Goal: Information Seeking & Learning: Compare options

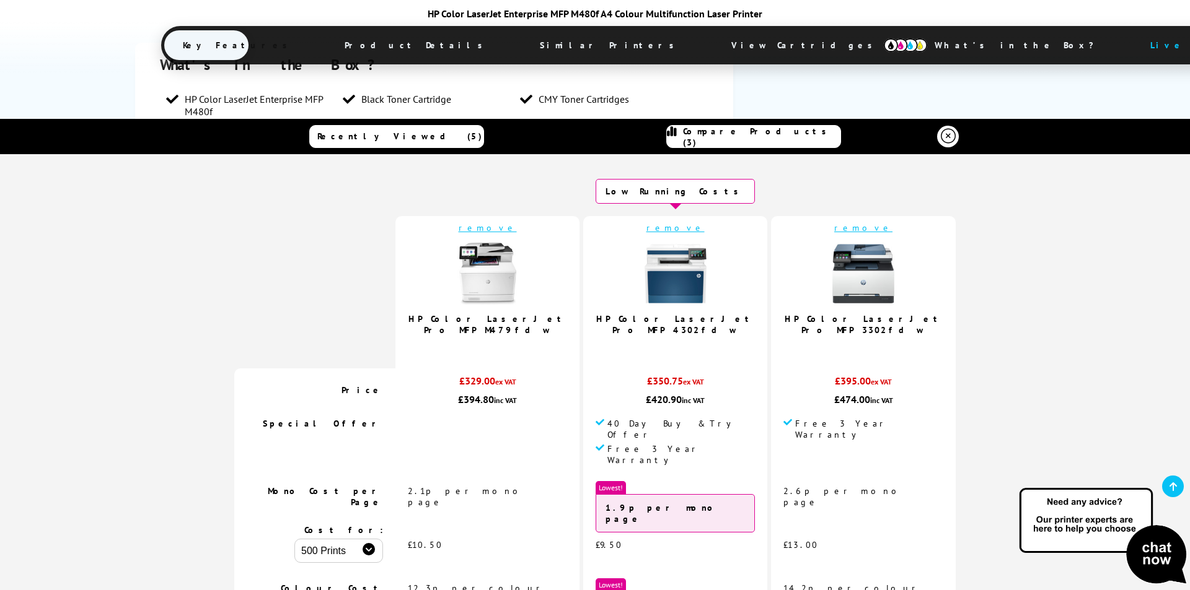
drag, startPoint x: 941, startPoint y: 138, endPoint x: 872, endPoint y: 164, distance: 73.0
click at [941, 138] on icon at bounding box center [948, 136] width 15 height 15
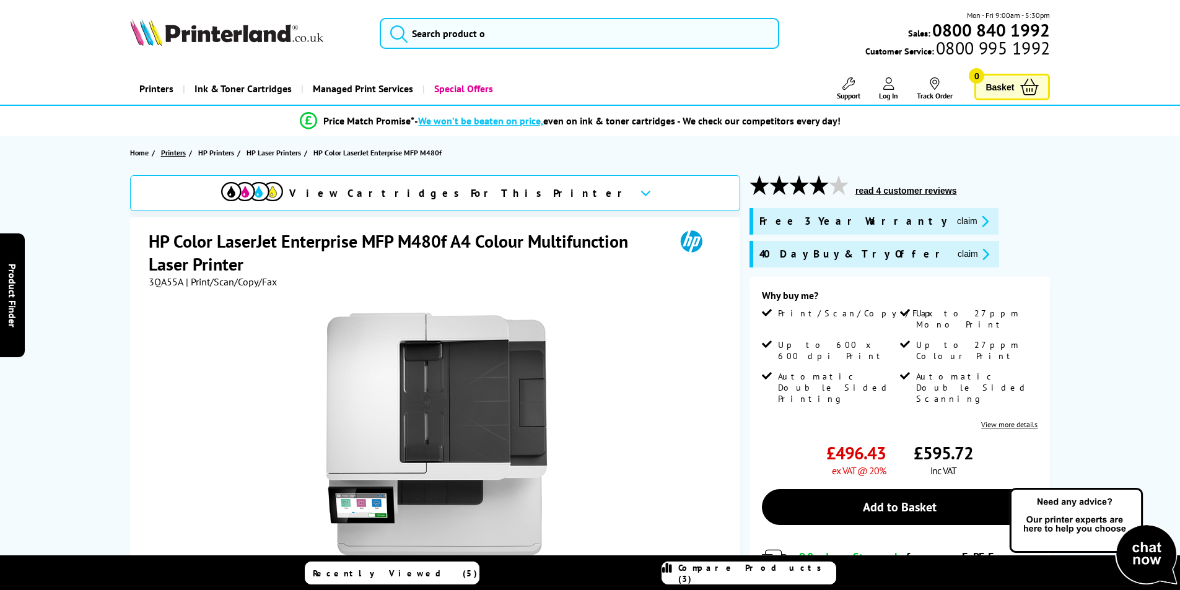
click at [169, 156] on span "Printers" at bounding box center [173, 152] width 25 height 13
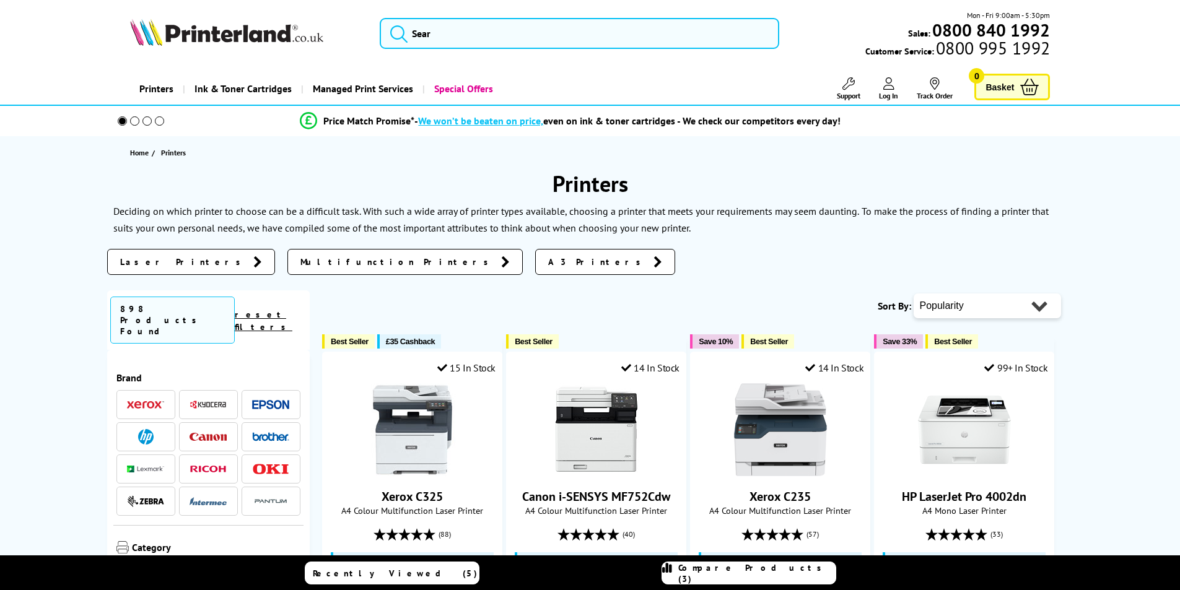
click at [144, 401] on img at bounding box center [145, 405] width 37 height 9
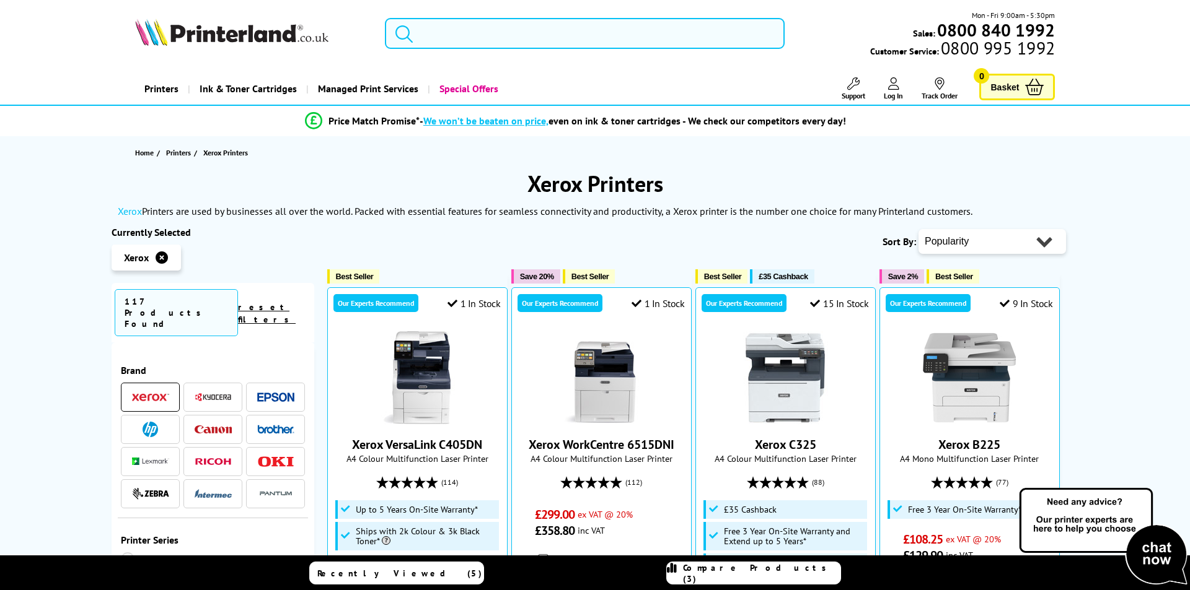
click at [485, 36] on input "search" at bounding box center [585, 33] width 400 height 31
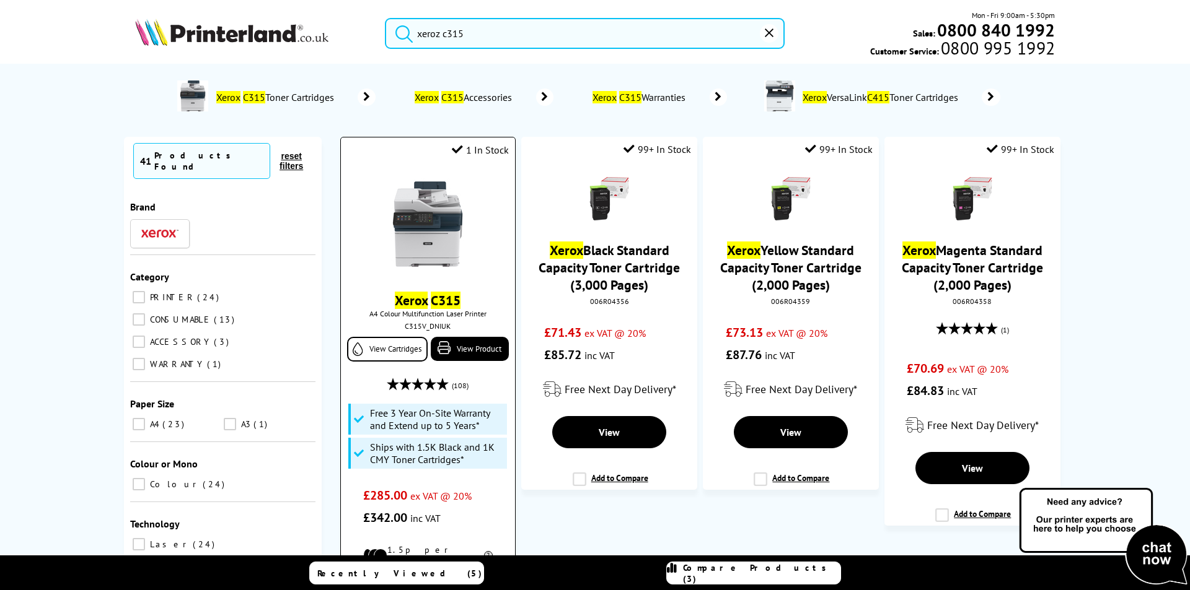
type input "xeroz c315"
click at [418, 245] on img at bounding box center [427, 224] width 93 height 93
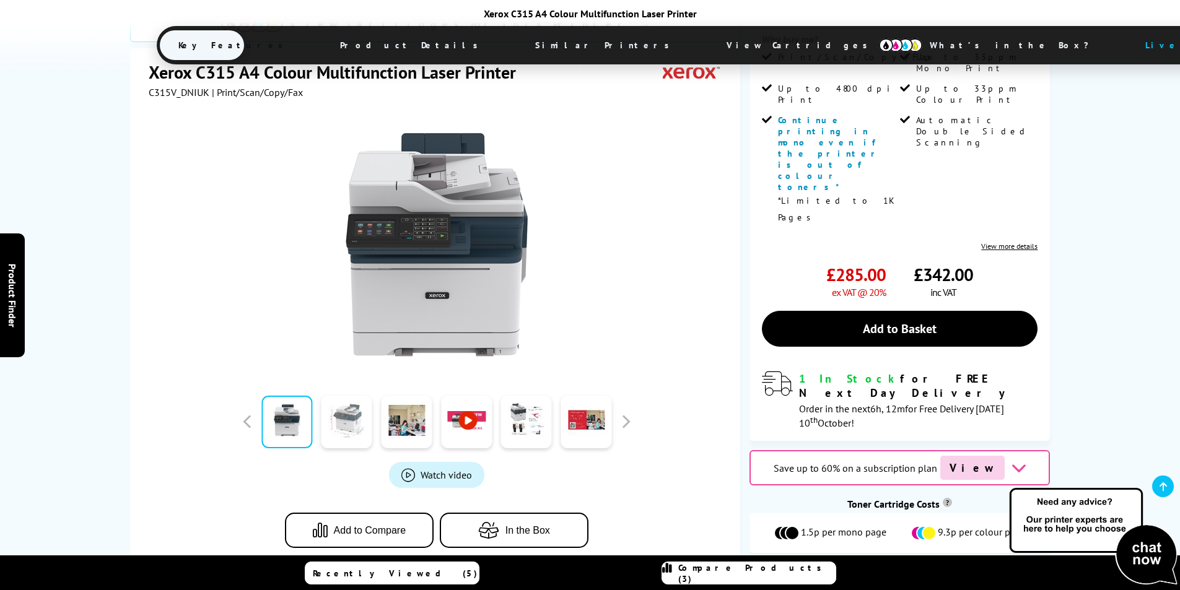
click at [338, 396] on link at bounding box center [347, 422] width 51 height 53
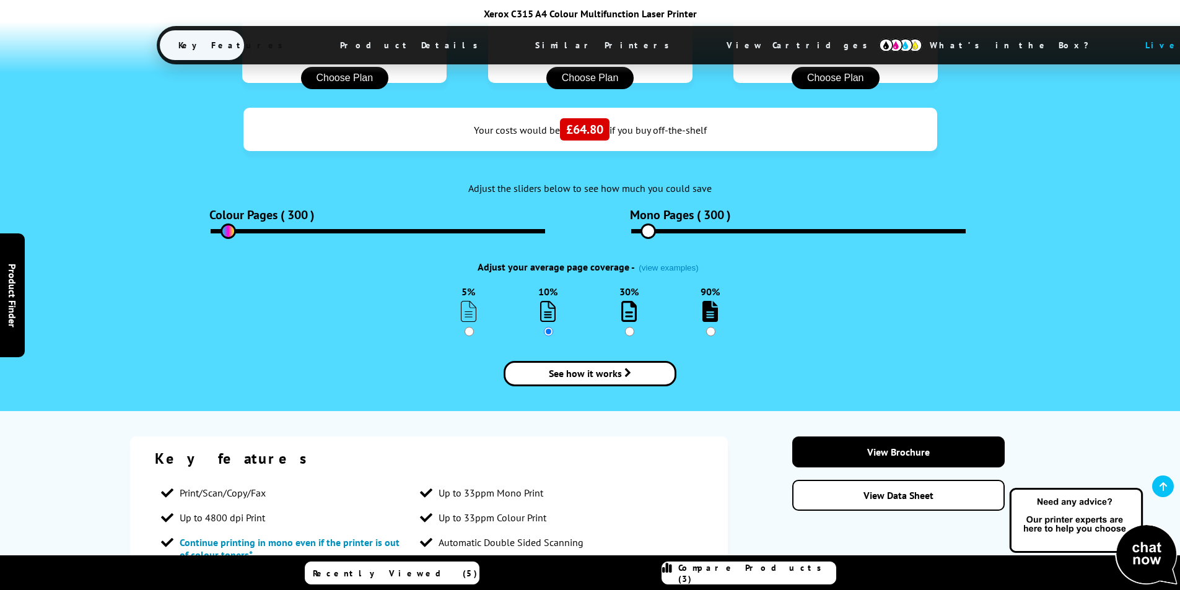
scroll to position [1363, 0]
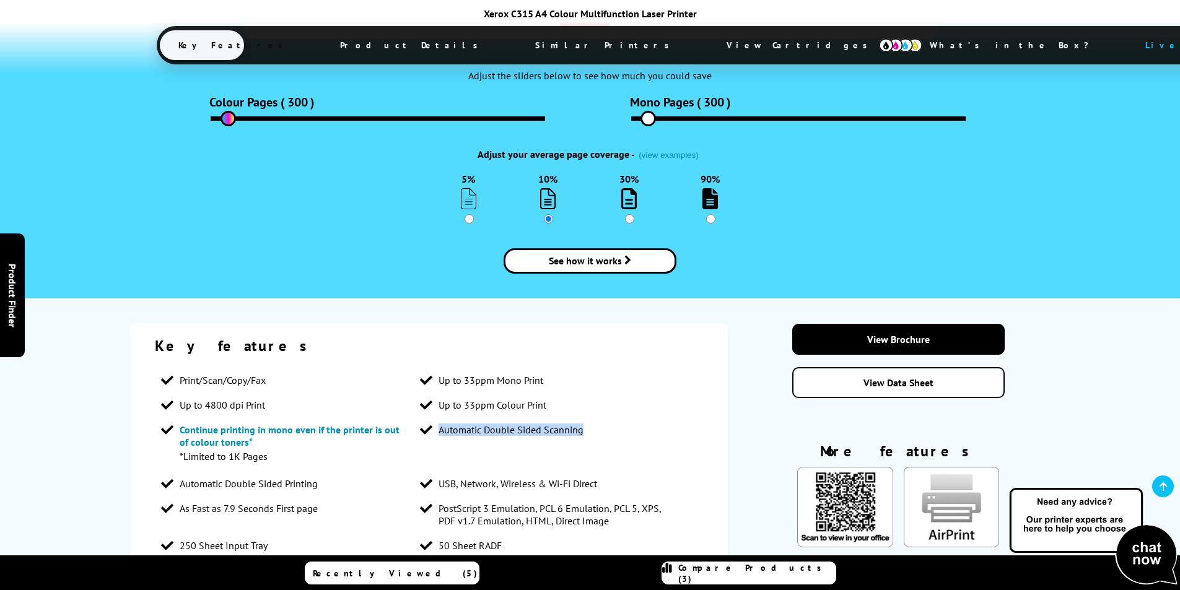
drag, startPoint x: 589, startPoint y: 290, endPoint x: 439, endPoint y: 291, distance: 149.9
click at [439, 418] on li "Automatic Double Sided Scanning" at bounding box center [544, 430] width 260 height 25
drag, startPoint x: 298, startPoint y: 344, endPoint x: 178, endPoint y: 347, distance: 120.2
click at [178, 472] on li "Automatic Double Sided Printing" at bounding box center [285, 484] width 260 height 25
drag, startPoint x: 589, startPoint y: 344, endPoint x: 442, endPoint y: 346, distance: 146.2
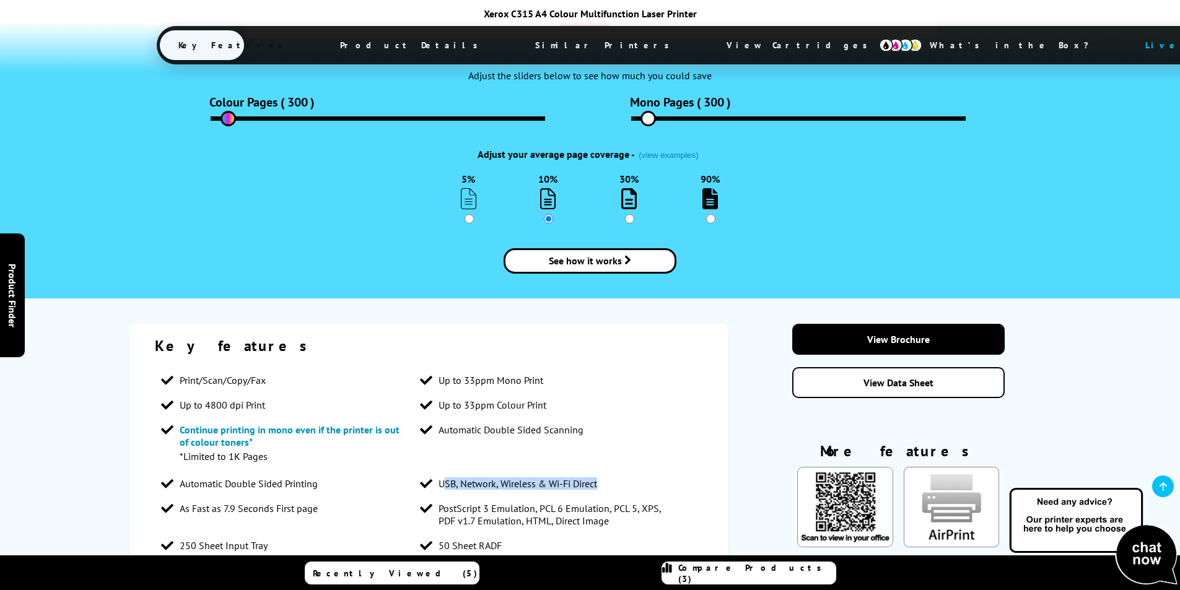
click at [442, 472] on li "USB, Network, Wireless & Wi-Fi Direct" at bounding box center [544, 484] width 260 height 25
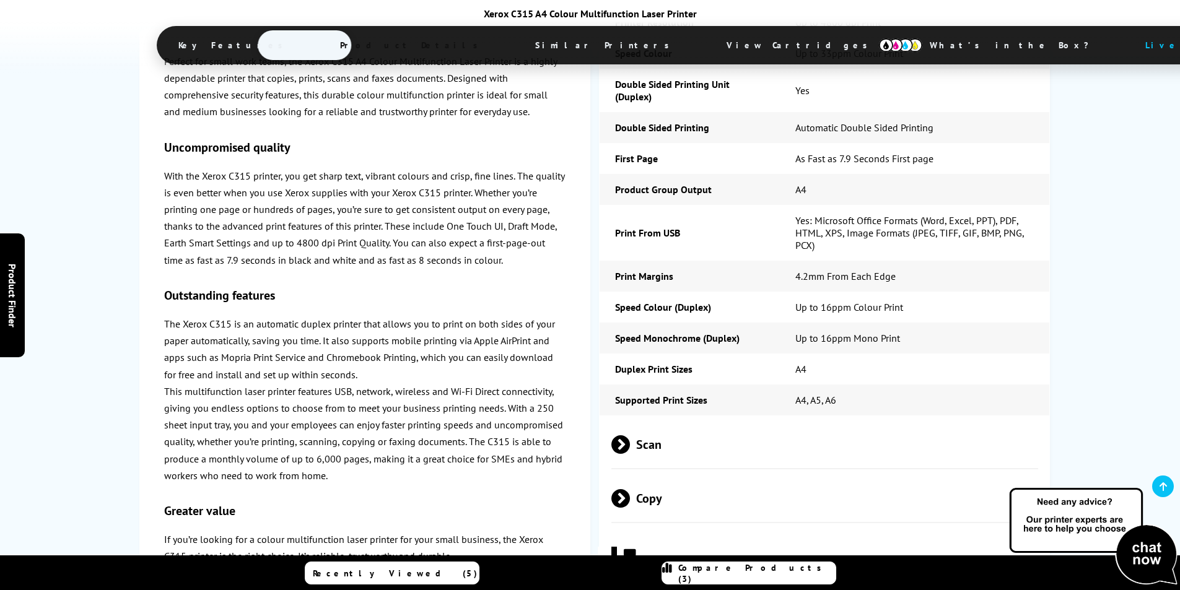
scroll to position [2540, 0]
drag, startPoint x: 849, startPoint y: 259, endPoint x: 793, endPoint y: 258, distance: 55.8
click at [793, 384] on td "A4, A5, A6" at bounding box center [915, 399] width 270 height 31
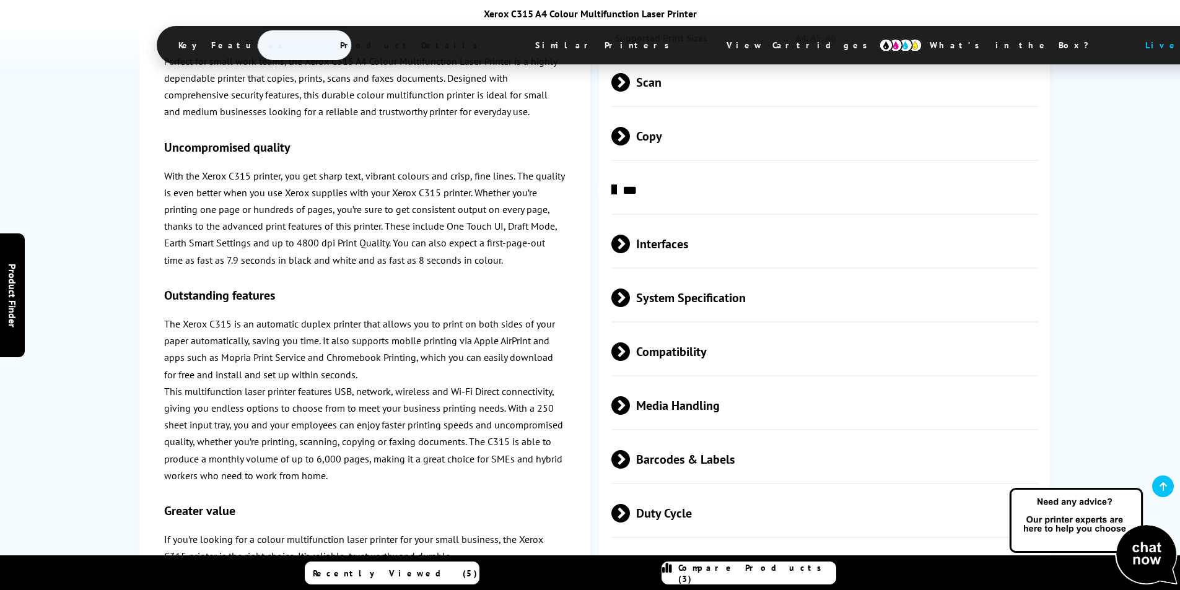
scroll to position [2912, 0]
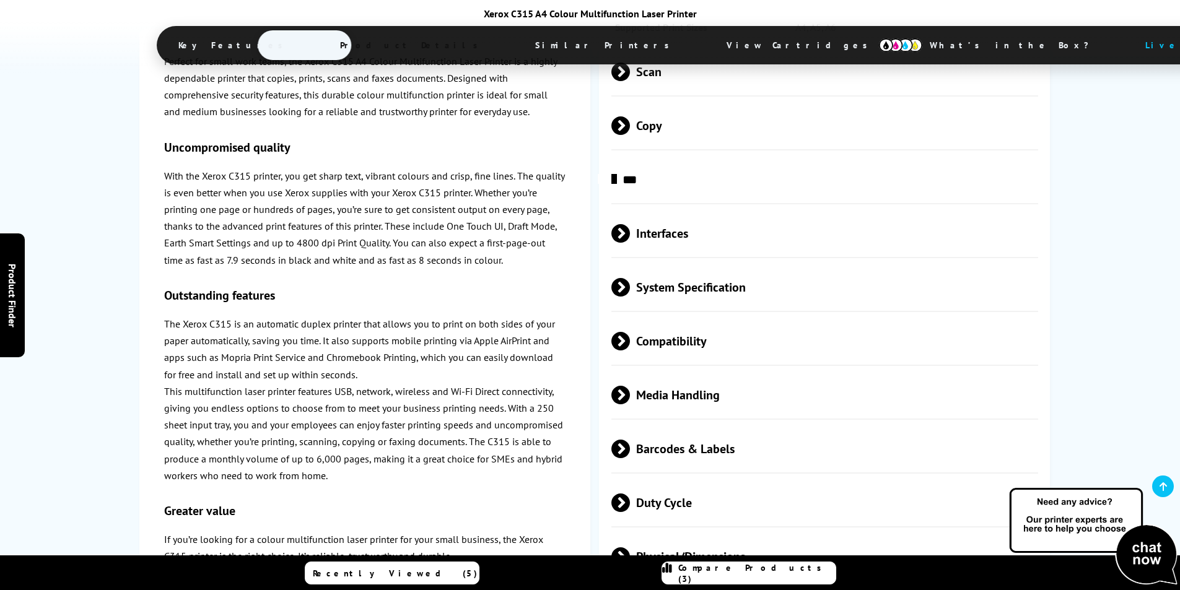
click at [731, 372] on span "Media Handling" at bounding box center [826, 395] width 428 height 46
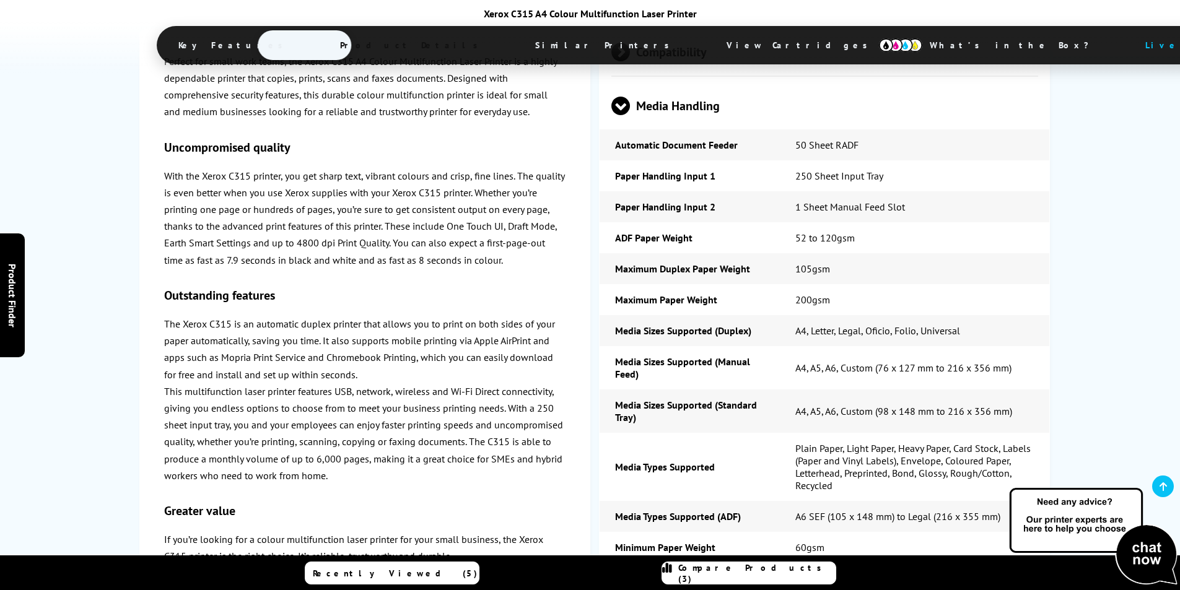
scroll to position [3222, 0]
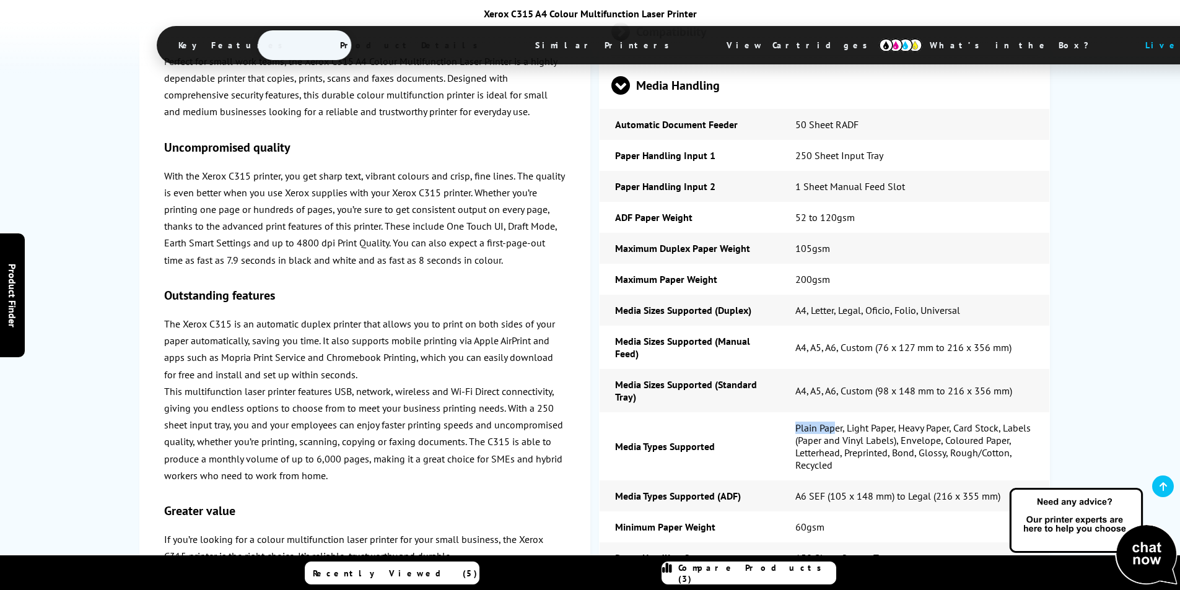
drag, startPoint x: 801, startPoint y: 286, endPoint x: 836, endPoint y: 286, distance: 34.7
click at [836, 413] on td "Plain Paper, Light Paper, Heavy Paper, Card Stock, Labels (Paper and Vinyl Labe…" at bounding box center [915, 447] width 270 height 68
drag, startPoint x: 798, startPoint y: 300, endPoint x: 912, endPoint y: 297, distance: 114.0
click at [886, 413] on td "Plain Paper, Light Paper, Heavy Paper, Card Stock, Labels (Paper and Vinyl Labe…" at bounding box center [915, 447] width 270 height 68
drag, startPoint x: 925, startPoint y: 312, endPoint x: 1003, endPoint y: 313, distance: 78.1
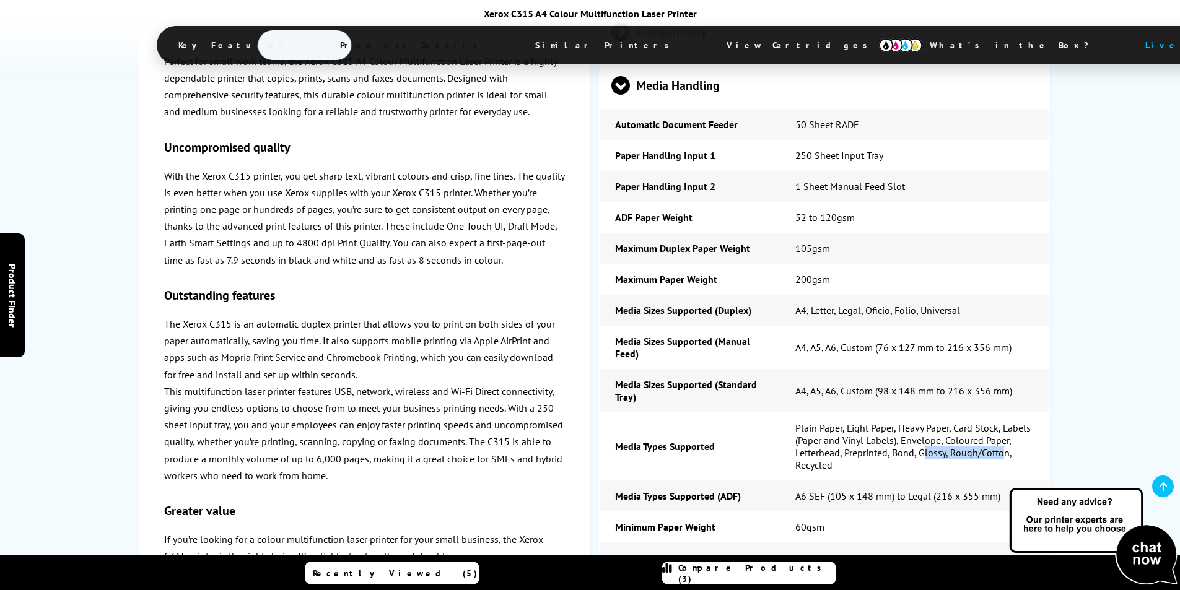
click at [1003, 413] on td "Plain Paper, Light Paper, Heavy Paper, Card Stock, Labels (Paper and Vinyl Labe…" at bounding box center [915, 447] width 270 height 68
click at [957, 413] on td "Plain Paper, Light Paper, Heavy Paper, Card Stock, Labels (Paper and Vinyl Labe…" at bounding box center [915, 447] width 270 height 68
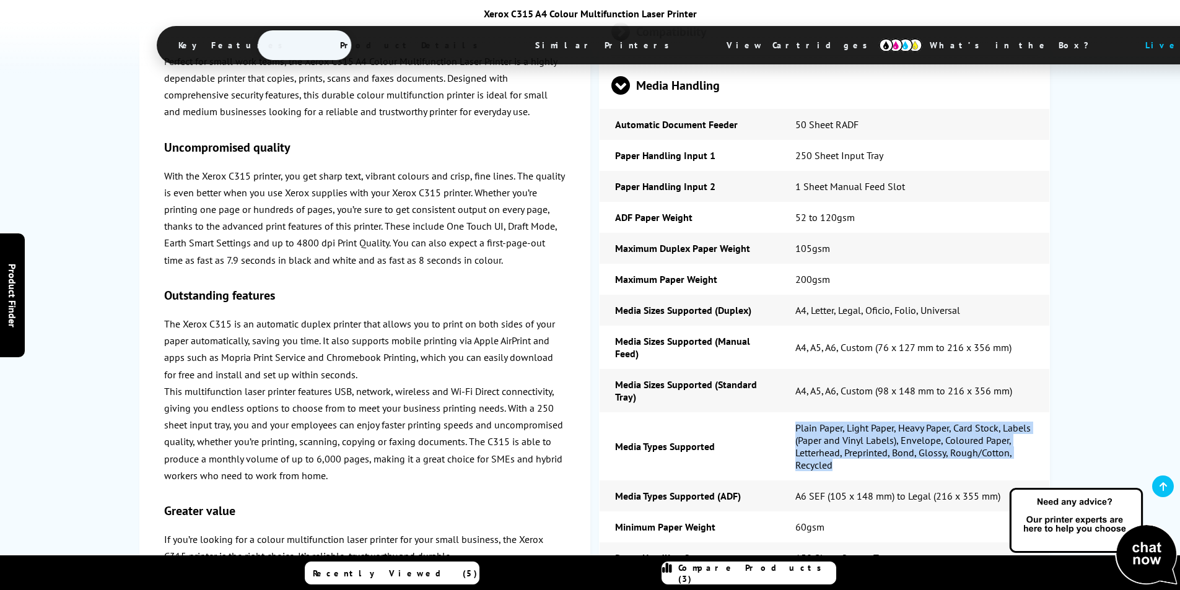
drag, startPoint x: 840, startPoint y: 327, endPoint x: 788, endPoint y: 289, distance: 64.3
click at [789, 413] on td "Plain Paper, Light Paper, Heavy Paper, Card Stock, Labels (Paper and Vinyl Labe…" at bounding box center [915, 447] width 270 height 68
click at [807, 413] on td "Plain Paper, Light Paper, Heavy Paper, Card Stock, Labels (Paper and Vinyl Labe…" at bounding box center [915, 447] width 270 height 68
click at [793, 413] on td "Plain Paper, Light Paper, Heavy Paper, Card Stock, Labels (Paper and Vinyl Labe…" at bounding box center [915, 447] width 270 height 68
drag, startPoint x: 794, startPoint y: 284, endPoint x: 855, endPoint y: 326, distance: 73.9
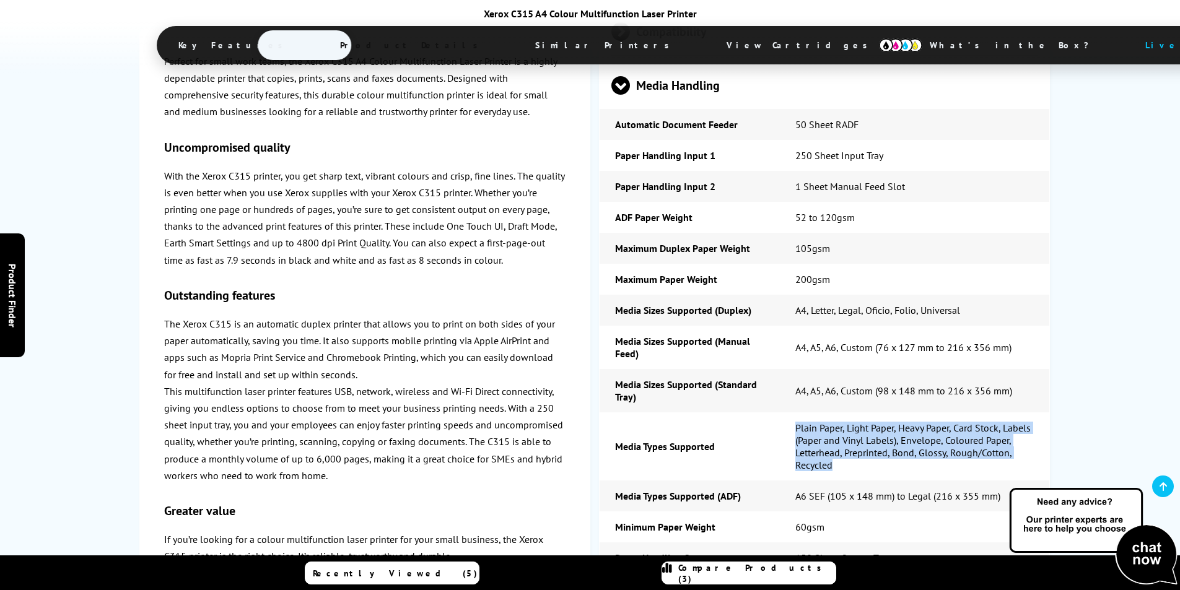
click at [855, 413] on td "Plain Paper, Light Paper, Heavy Paper, Card Stock, Labels (Paper and Vinyl Labe…" at bounding box center [915, 447] width 270 height 68
click at [903, 413] on td "Plain Paper, Light Paper, Heavy Paper, Card Stock, Labels (Paper and Vinyl Labe…" at bounding box center [915, 447] width 270 height 68
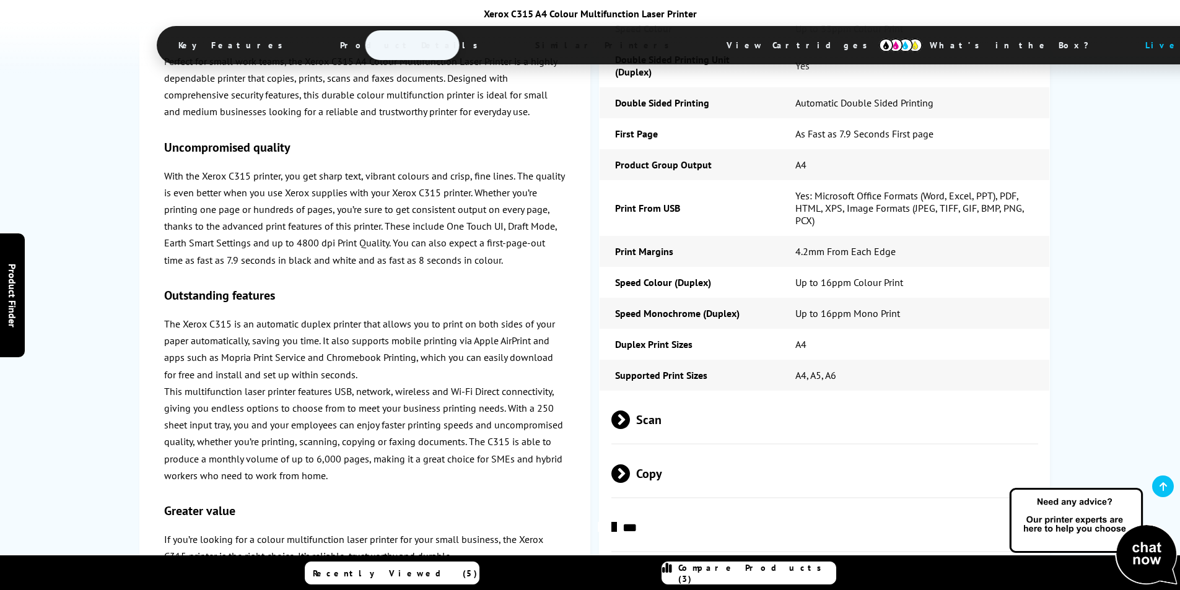
scroll to position [2664, 0]
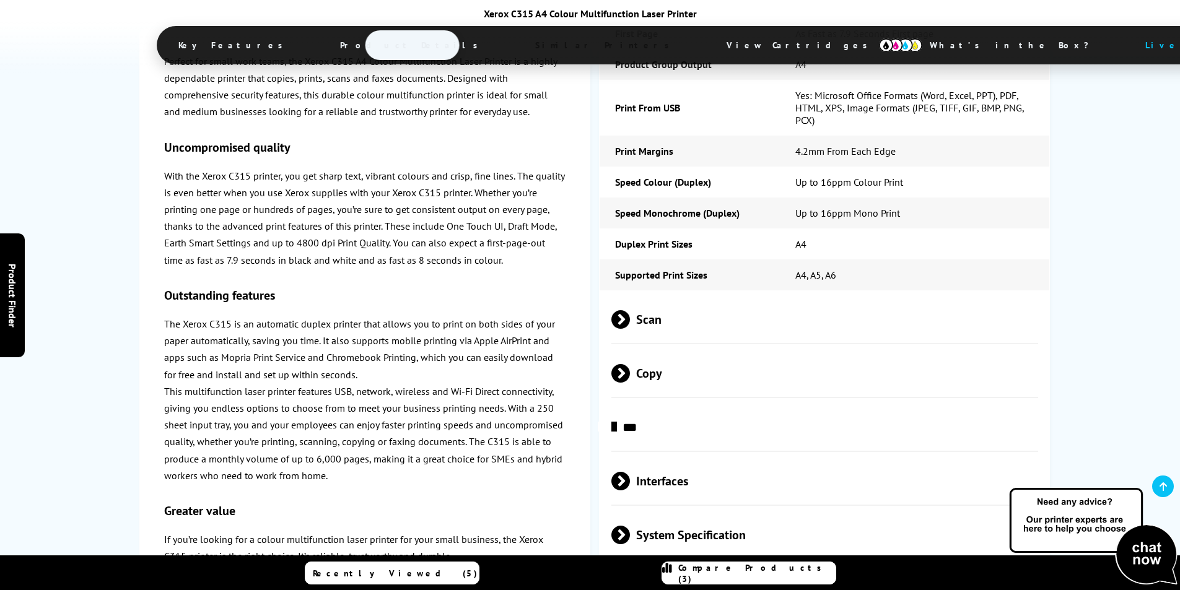
click at [685, 297] on span "Scan" at bounding box center [826, 320] width 428 height 46
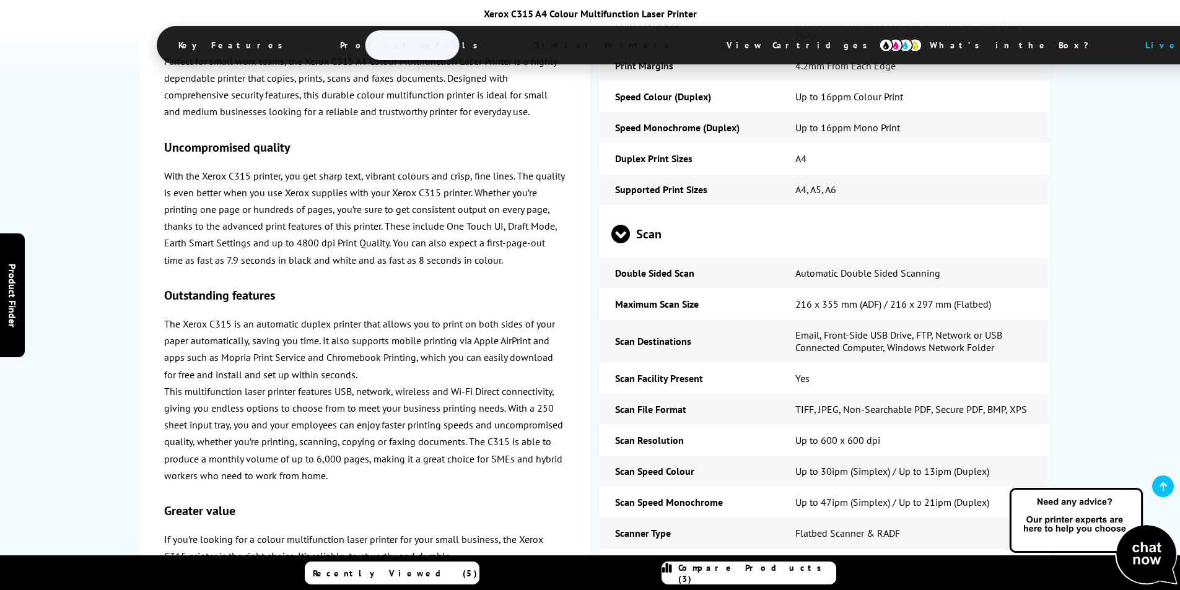
scroll to position [2912, 0]
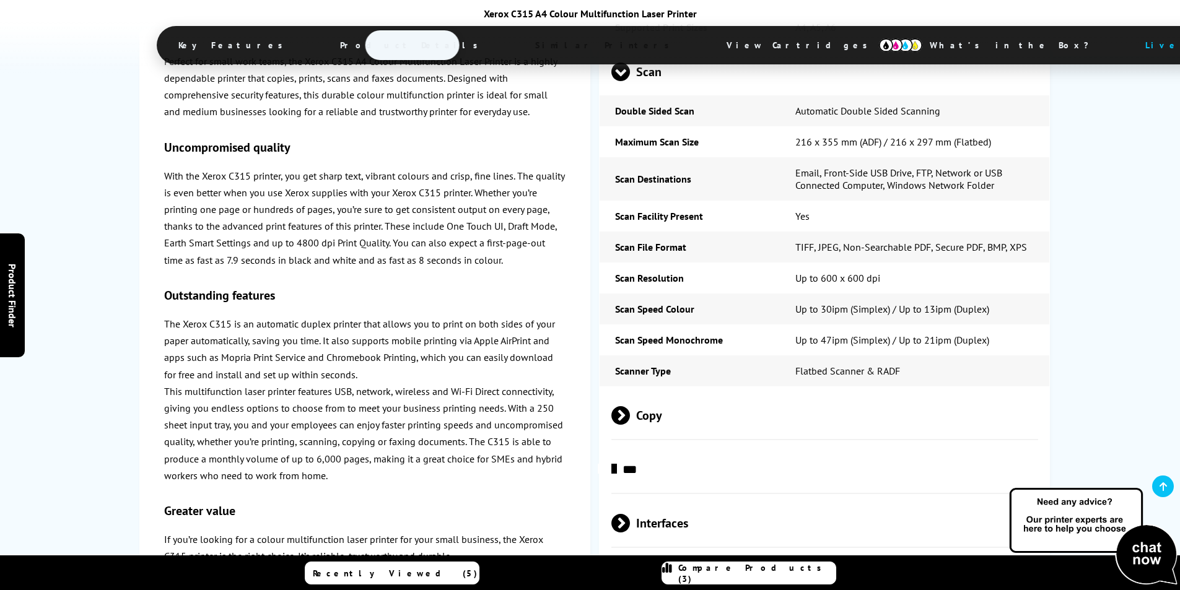
click at [659, 393] on span "Copy" at bounding box center [826, 416] width 428 height 46
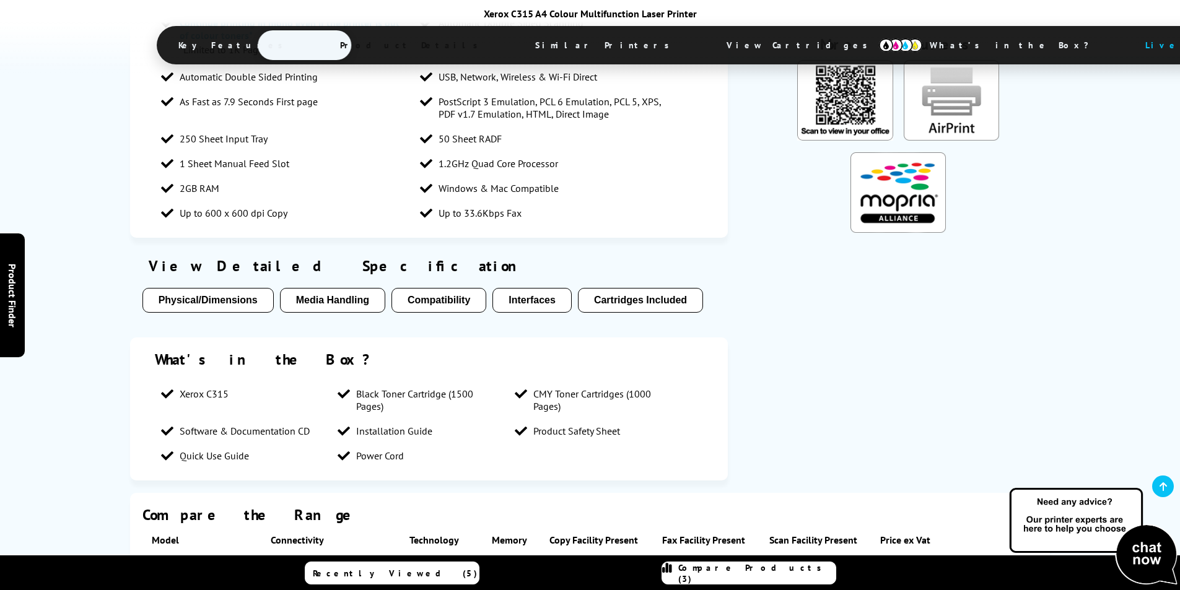
scroll to position [1735, 0]
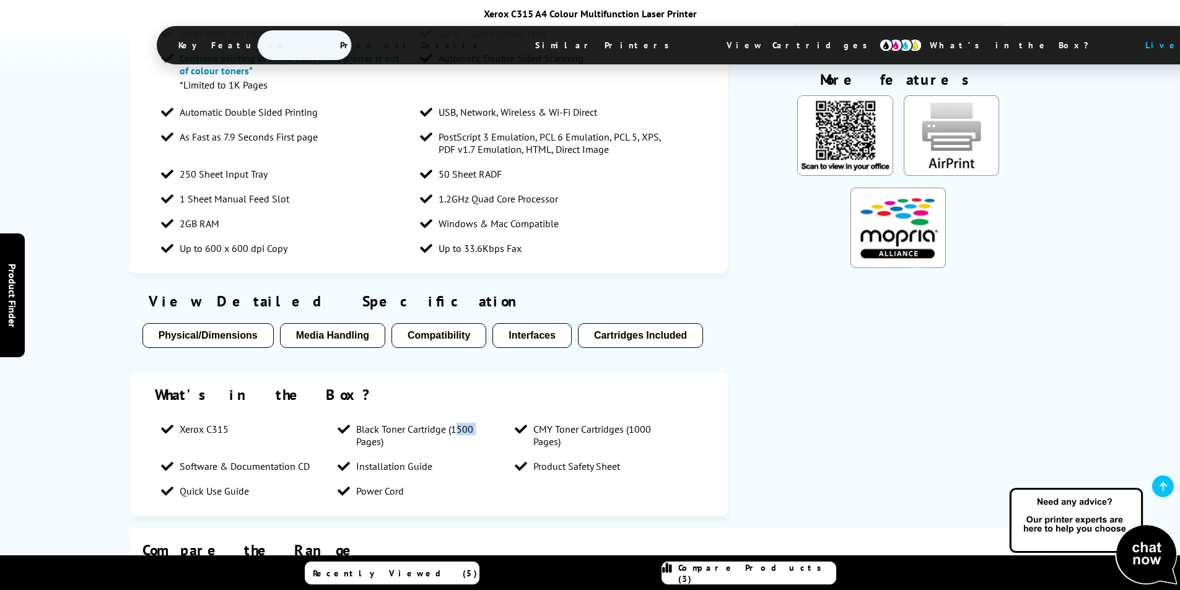
drag, startPoint x: 453, startPoint y: 290, endPoint x: 586, endPoint y: 282, distance: 132.8
click at [493, 423] on span "Black Toner Cartridge (1500 Pages)" at bounding box center [429, 435] width 146 height 25
click at [654, 423] on span "CMY Toner Cartridges (1000 Pages)" at bounding box center [606, 435] width 146 height 25
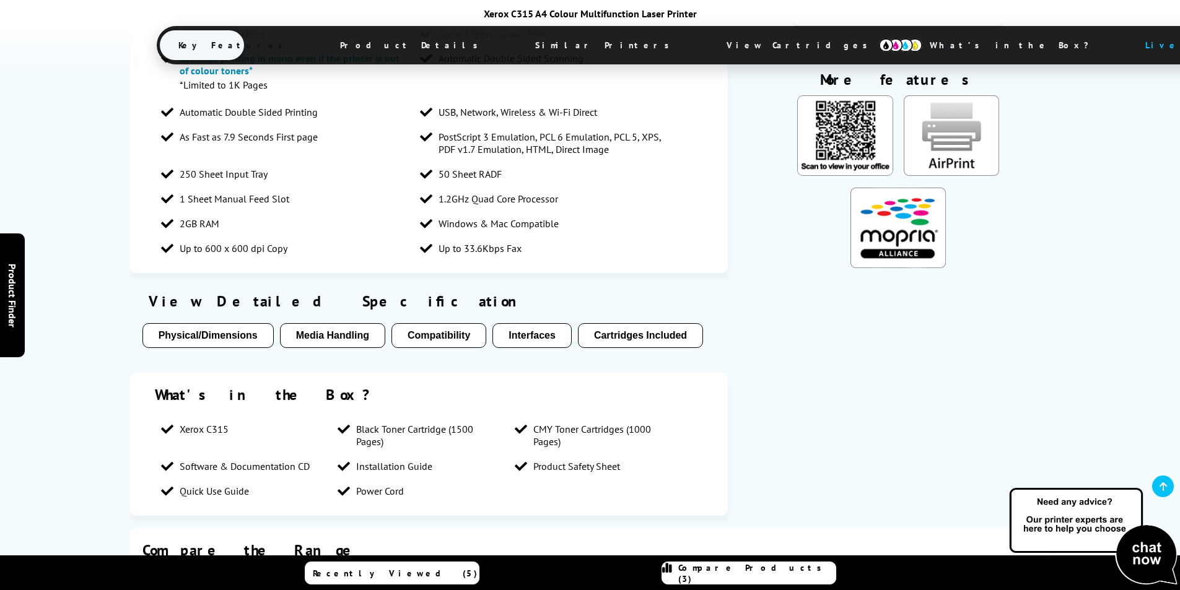
click at [730, 569] on span "Compare Products (3)" at bounding box center [756, 574] width 157 height 22
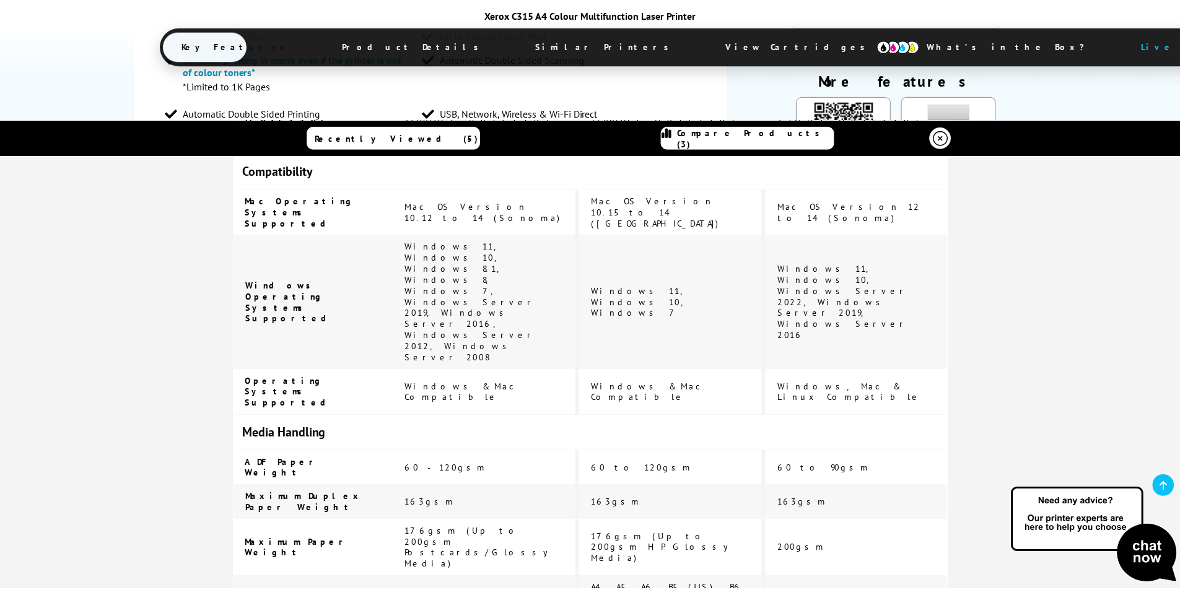
scroll to position [2169, 0]
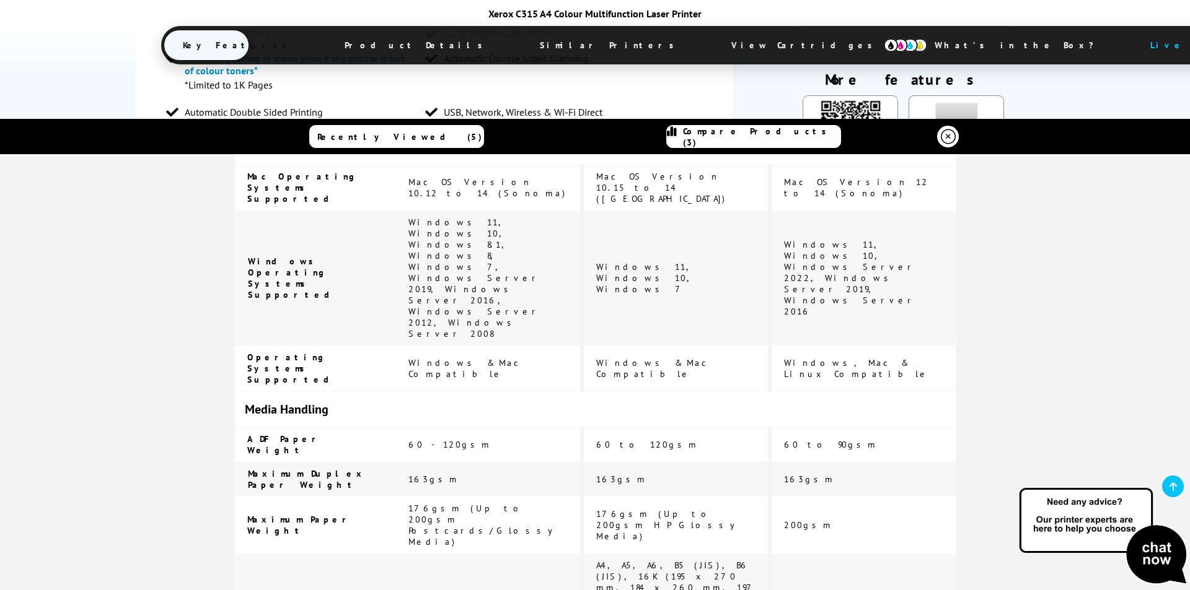
click at [946, 141] on icon at bounding box center [948, 136] width 15 height 15
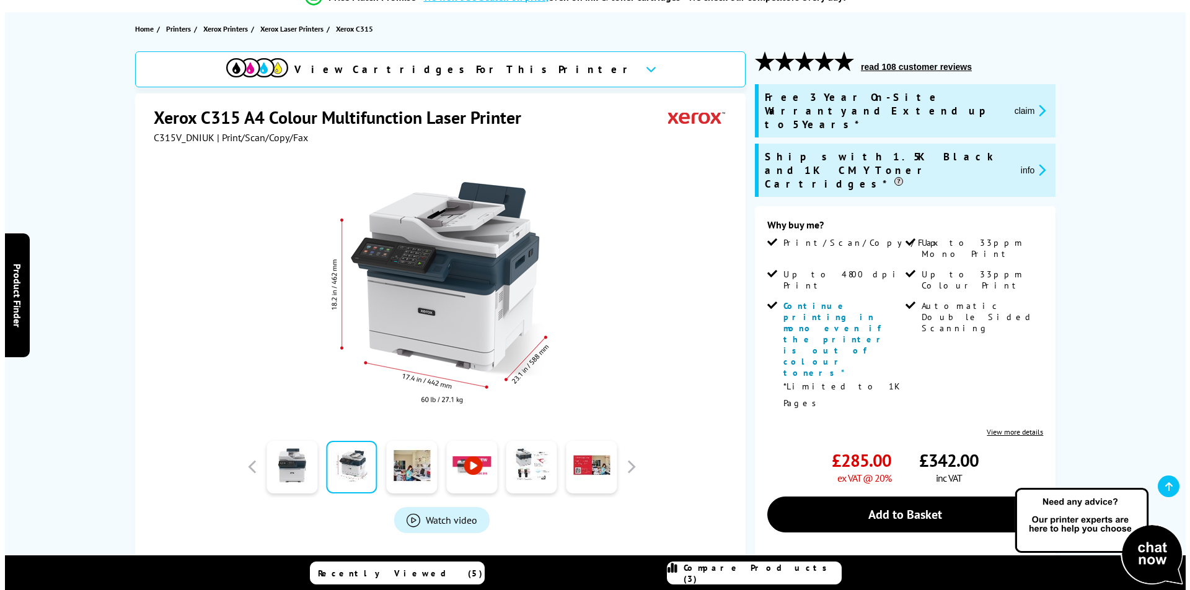
scroll to position [372, 0]
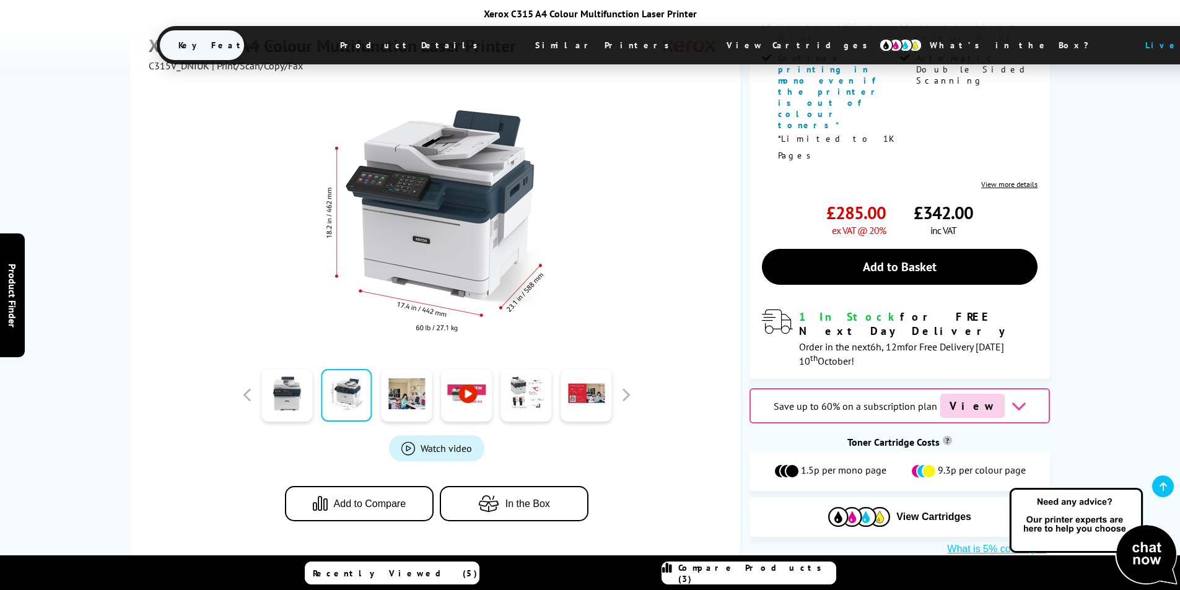
click at [344, 486] on button "Add to Compare" at bounding box center [359, 503] width 149 height 35
click at [739, 575] on span "Compare Products (4)" at bounding box center [756, 574] width 157 height 22
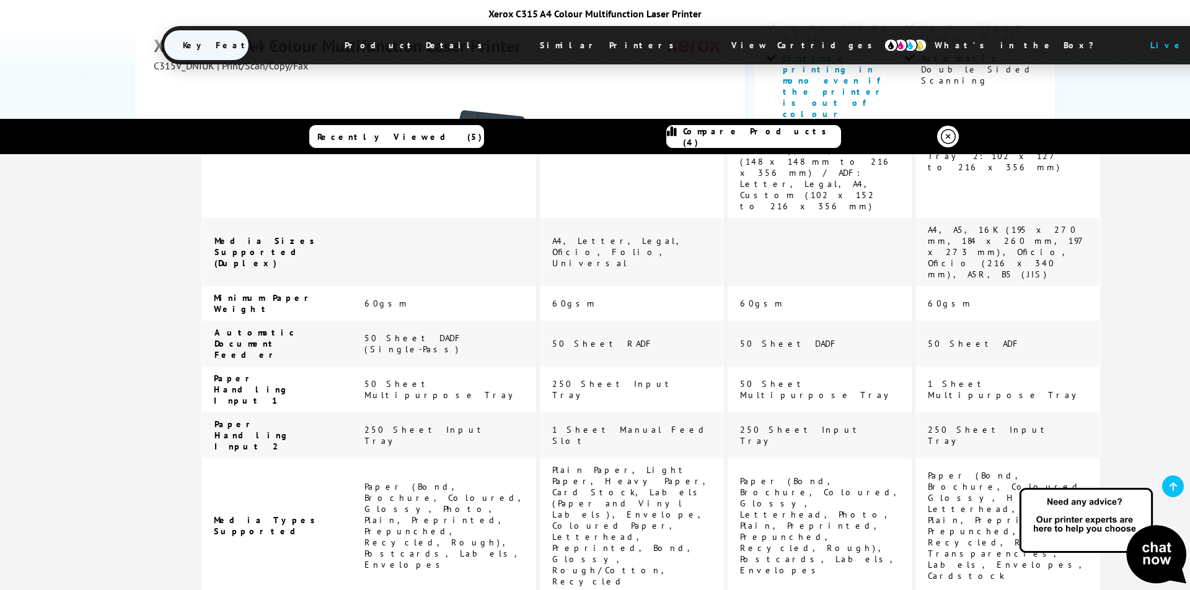
scroll to position [3143, 0]
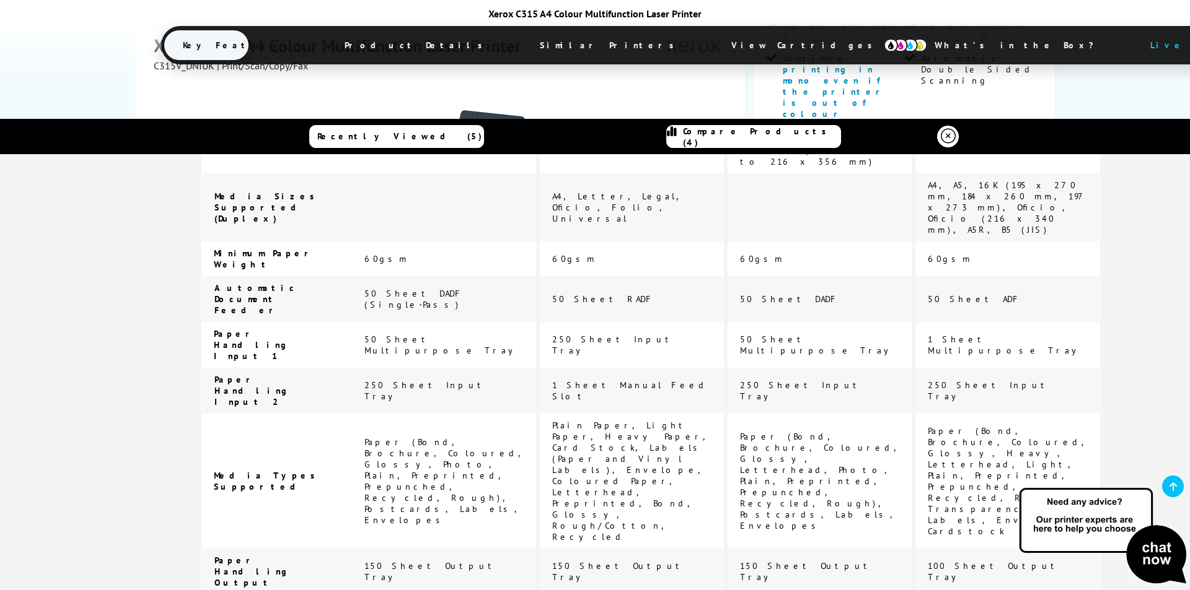
drag, startPoint x: 556, startPoint y: 312, endPoint x: 537, endPoint y: 312, distance: 19.2
drag, startPoint x: 413, startPoint y: 314, endPoint x: 390, endPoint y: 314, distance: 22.9
drag, startPoint x: 705, startPoint y: 309, endPoint x: 682, endPoint y: 310, distance: 23.6
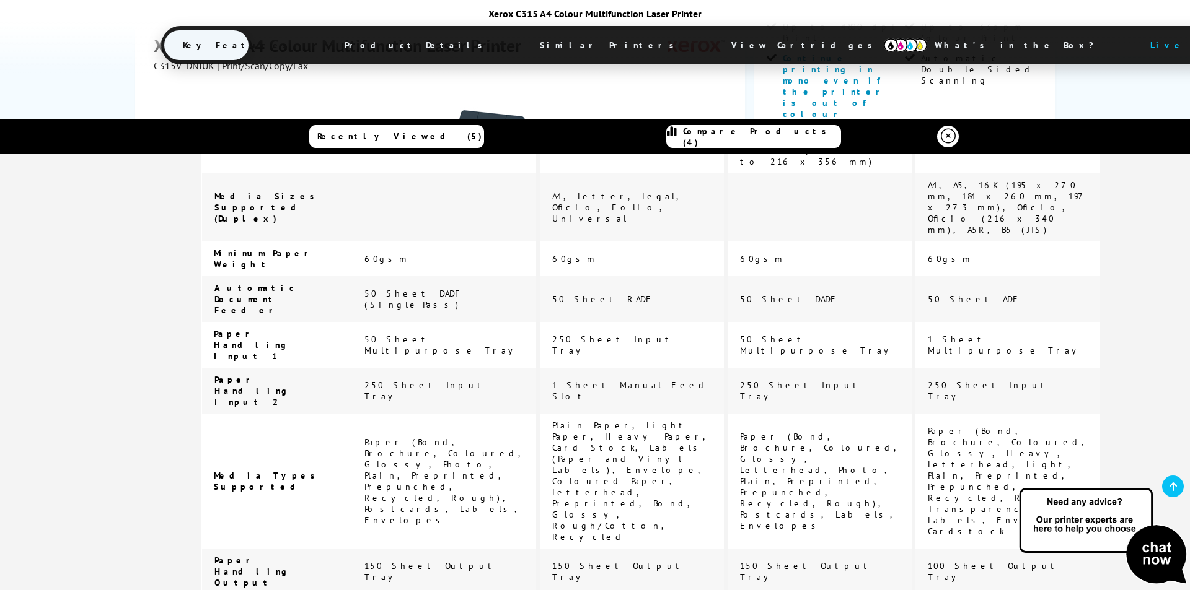
drag, startPoint x: 845, startPoint y: 309, endPoint x: 833, endPoint y: 313, distance: 12.9
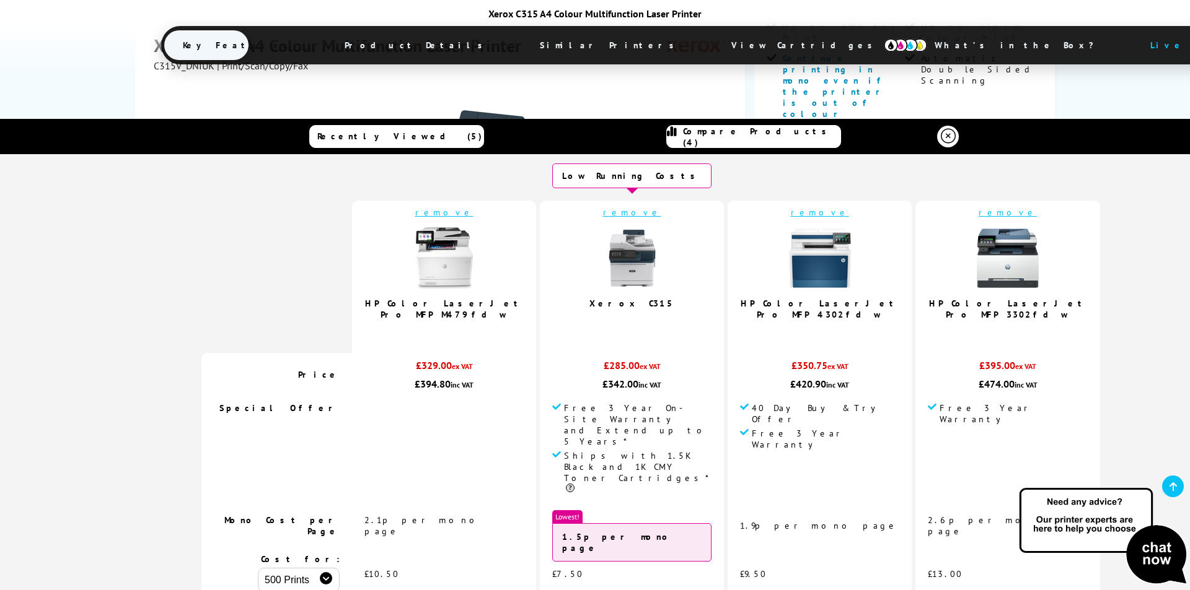
scroll to position [62, 0]
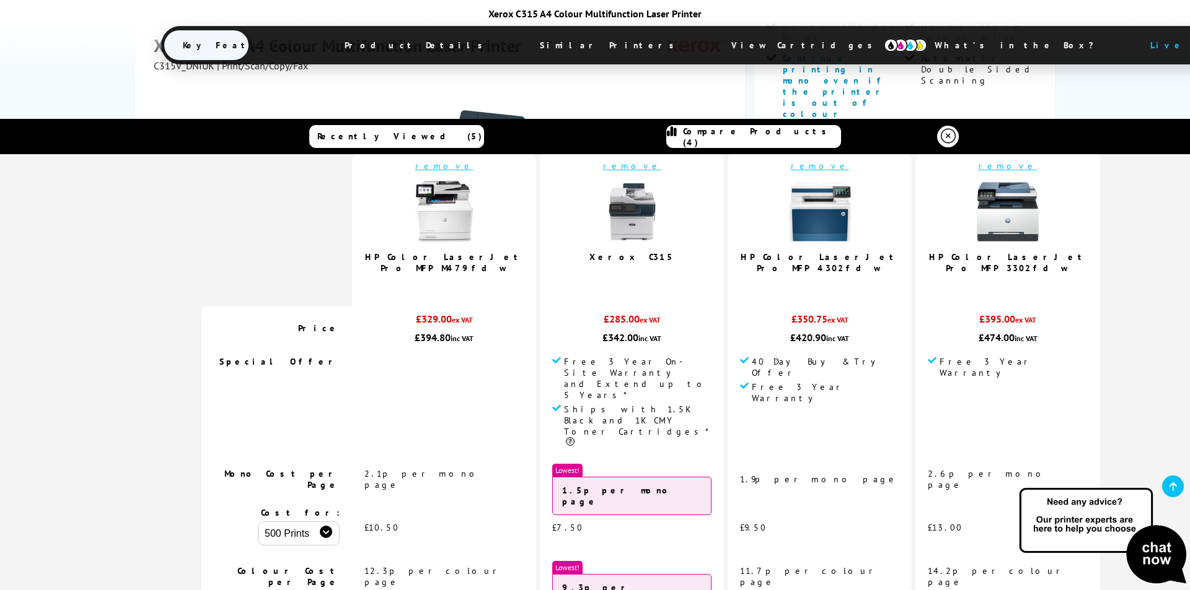
drag, startPoint x: 772, startPoint y: 379, endPoint x: 697, endPoint y: 378, distance: 75.0
click at [752, 382] on span "Free 3 Year Warranty" at bounding box center [825, 393] width 147 height 22
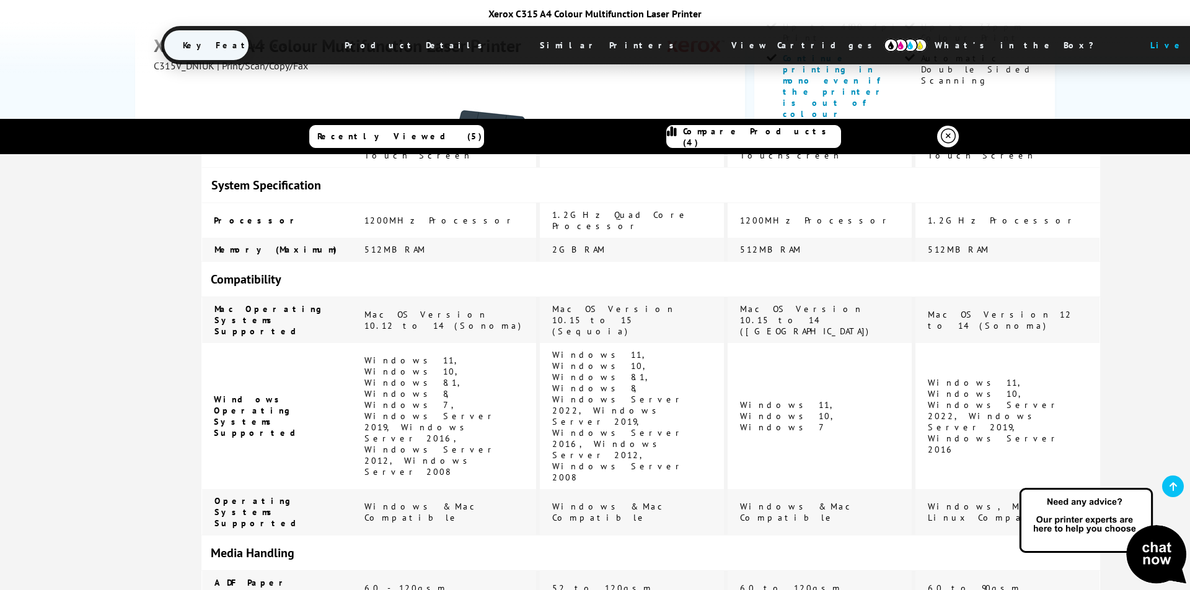
scroll to position [2337, 0]
drag, startPoint x: 687, startPoint y: 382, endPoint x: 765, endPoint y: 394, distance: 78.9
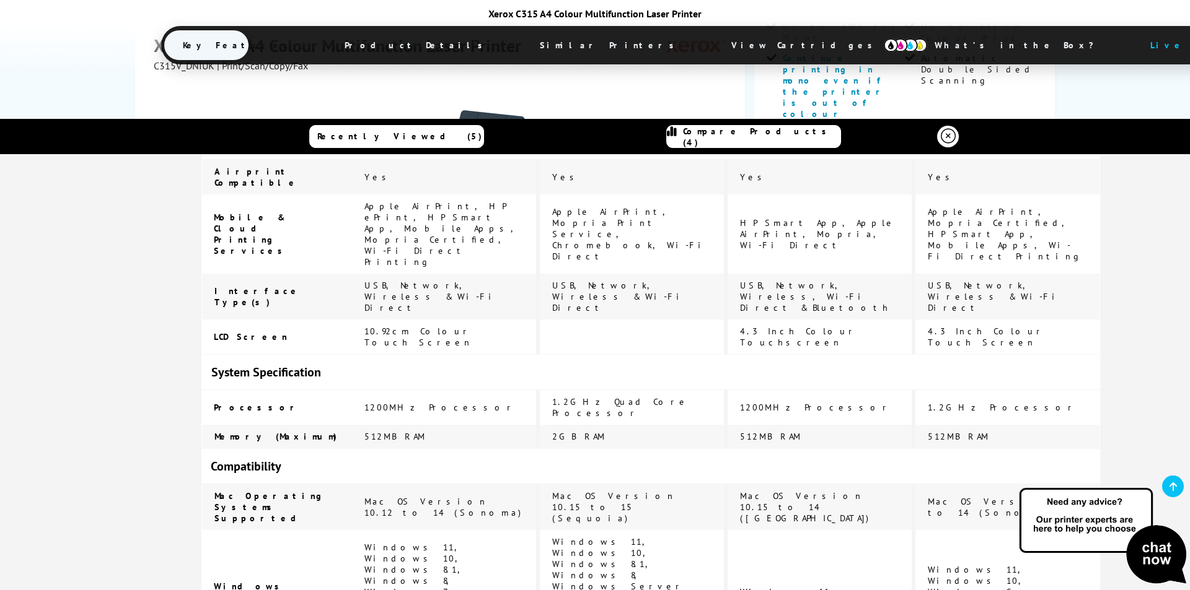
scroll to position [2089, 0]
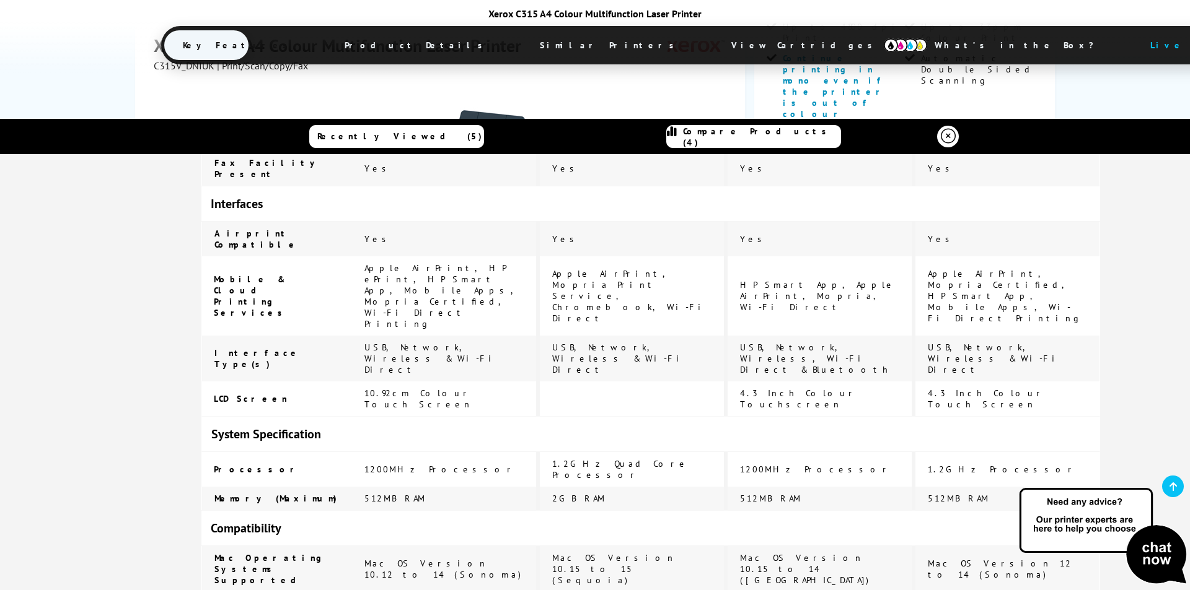
drag, startPoint x: 715, startPoint y: 283, endPoint x: 773, endPoint y: 430, distance: 158.5
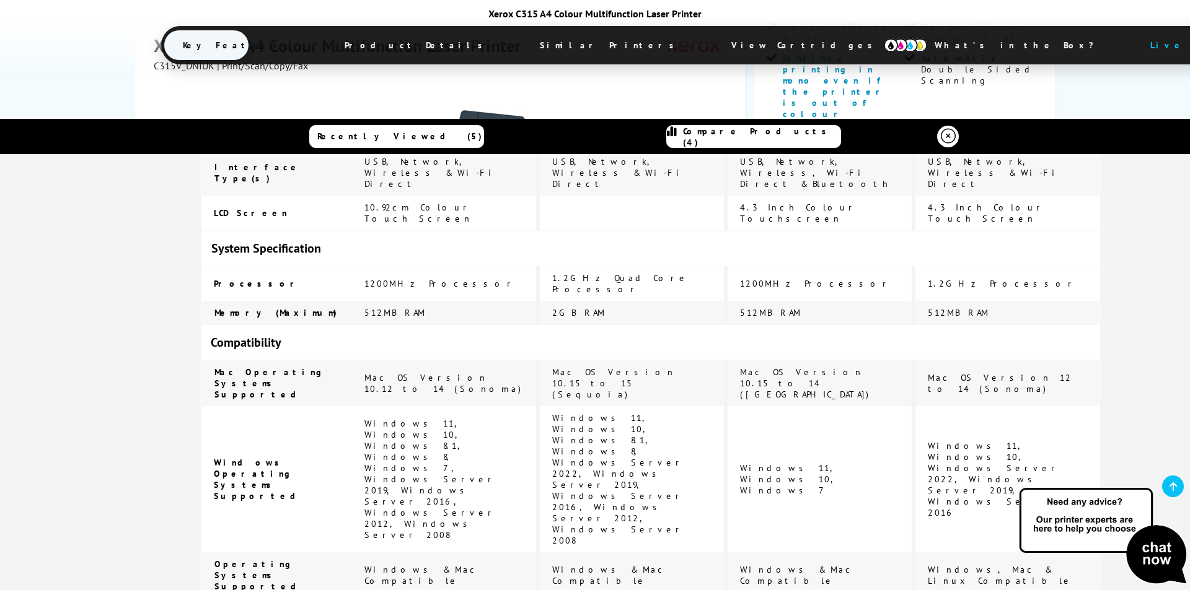
drag, startPoint x: 717, startPoint y: 524, endPoint x: 380, endPoint y: 525, distance: 336.4
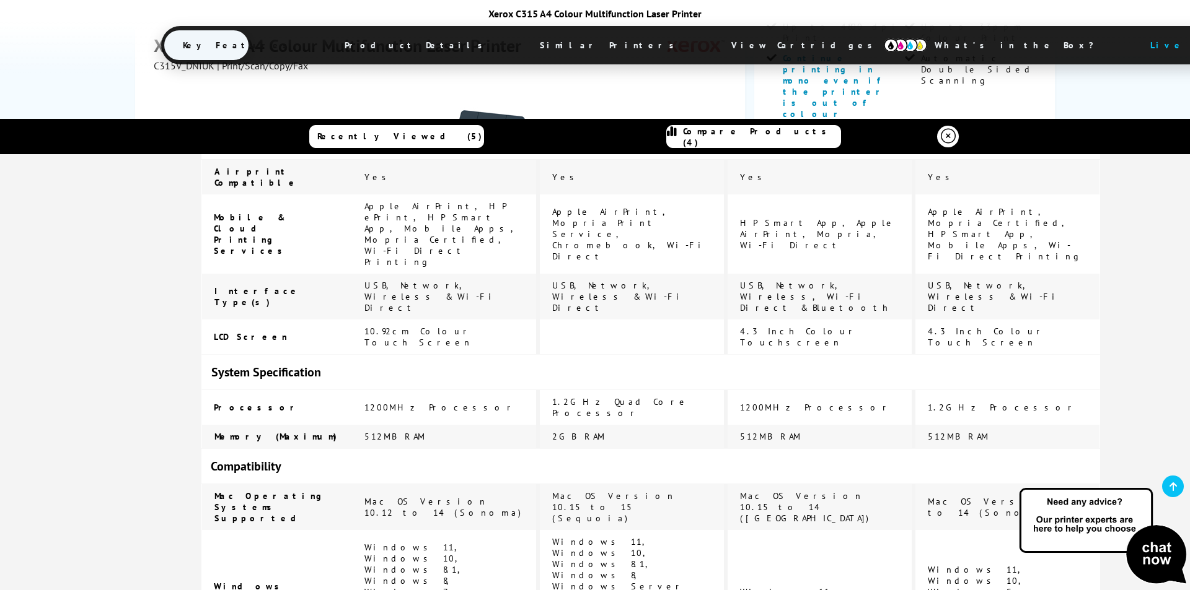
scroll to position [2089, 0]
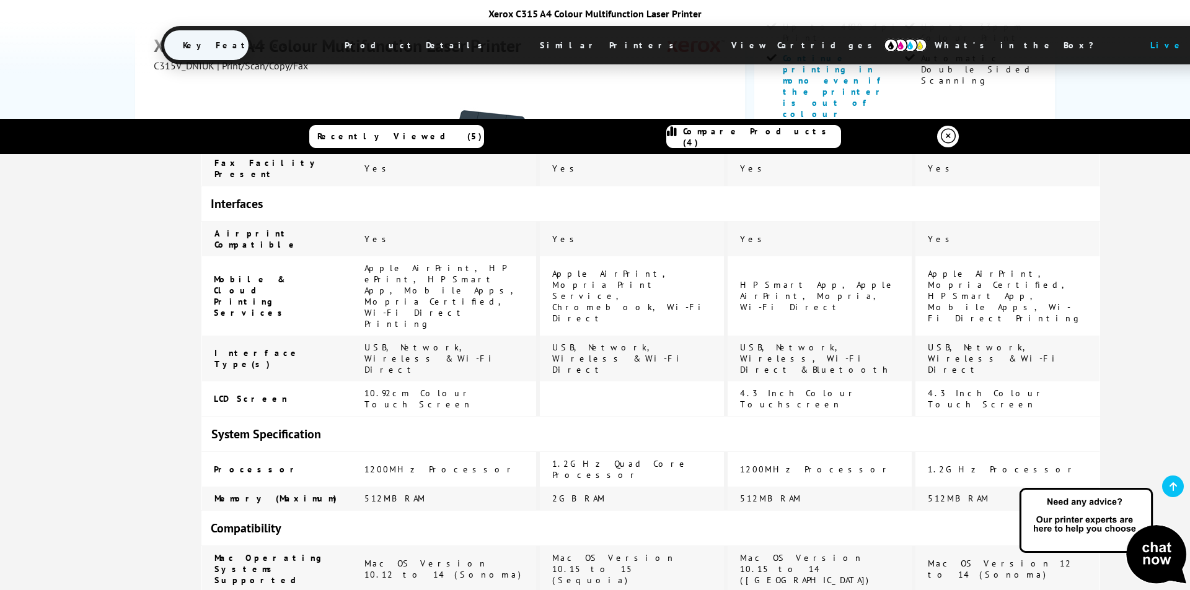
drag, startPoint x: 686, startPoint y: 279, endPoint x: 799, endPoint y: 445, distance: 200.6
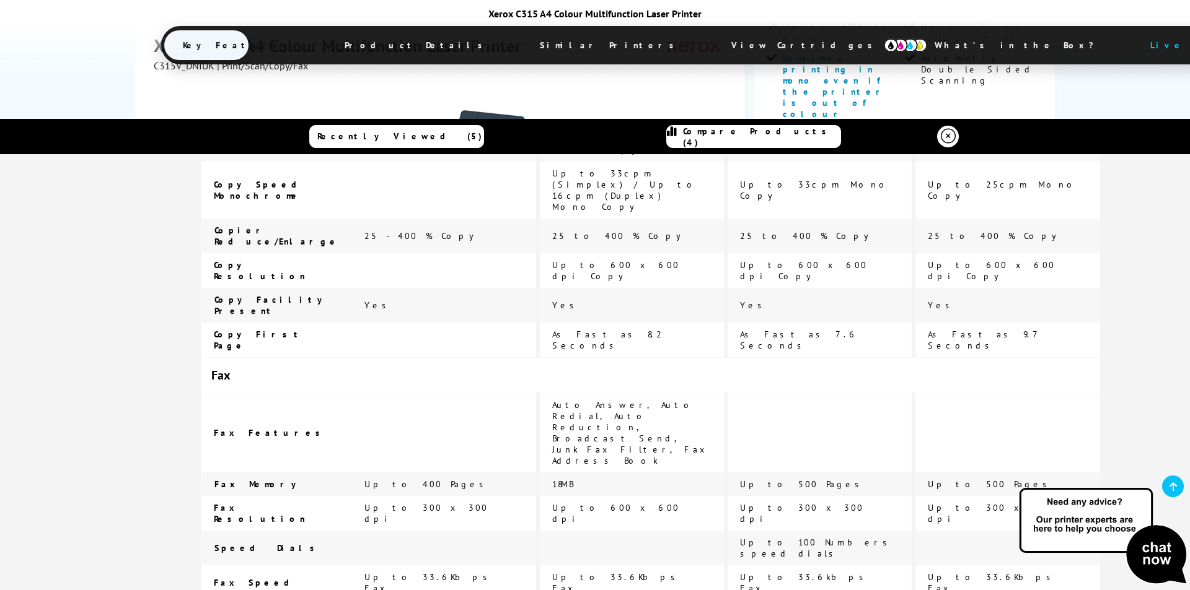
scroll to position [1594, 0]
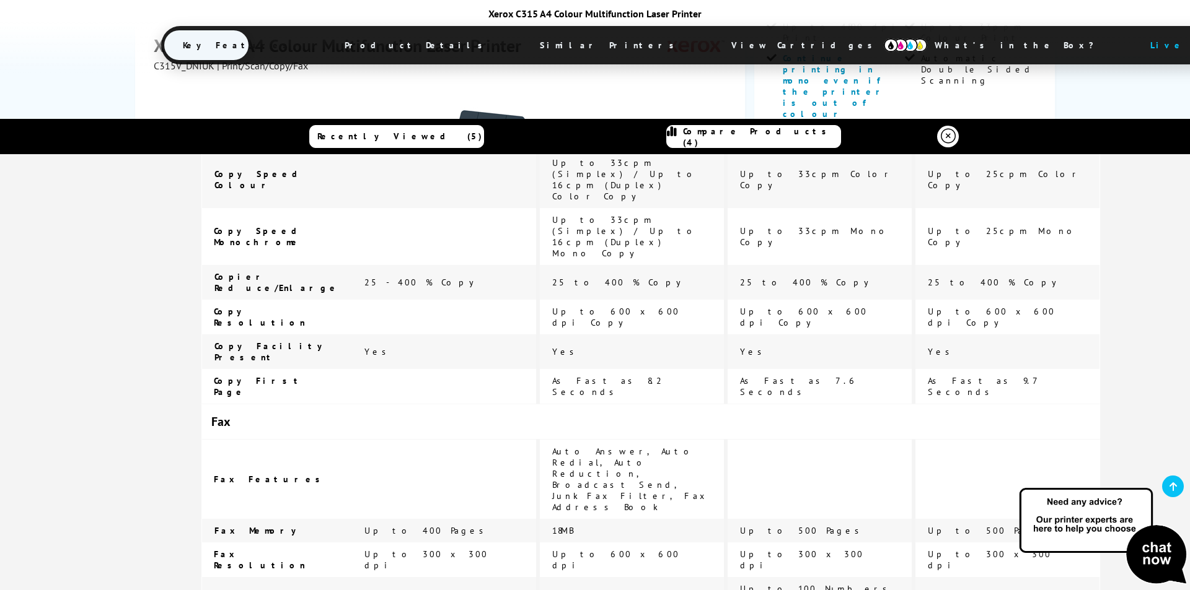
drag, startPoint x: 763, startPoint y: 341, endPoint x: 683, endPoint y: 329, distance: 81.4
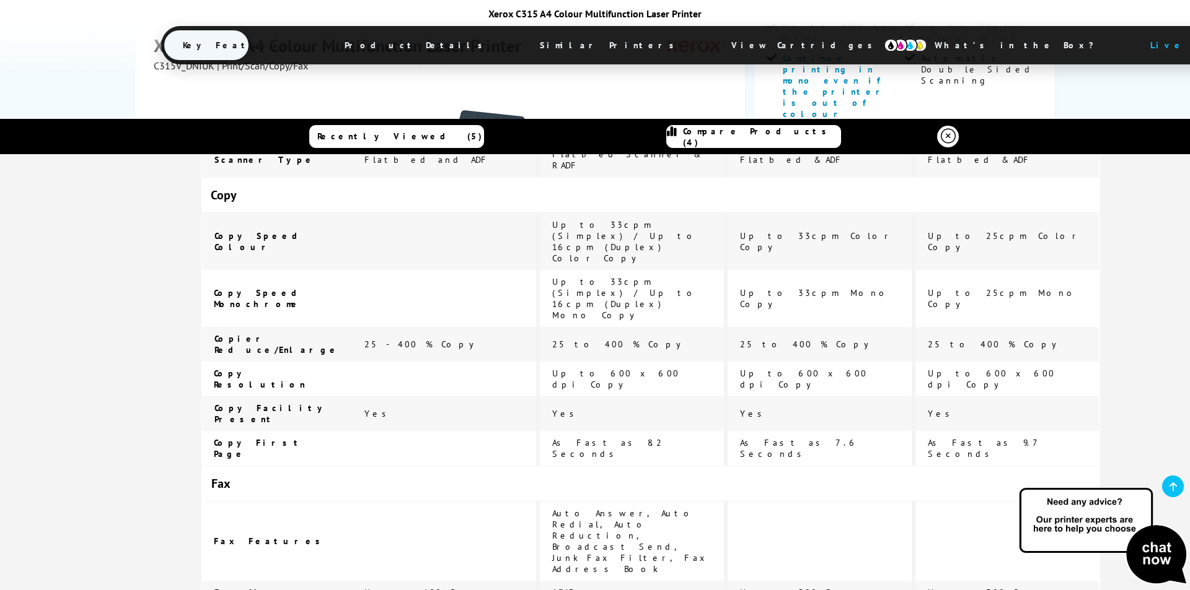
drag, startPoint x: 761, startPoint y: 363, endPoint x: 684, endPoint y: 353, distance: 78.2
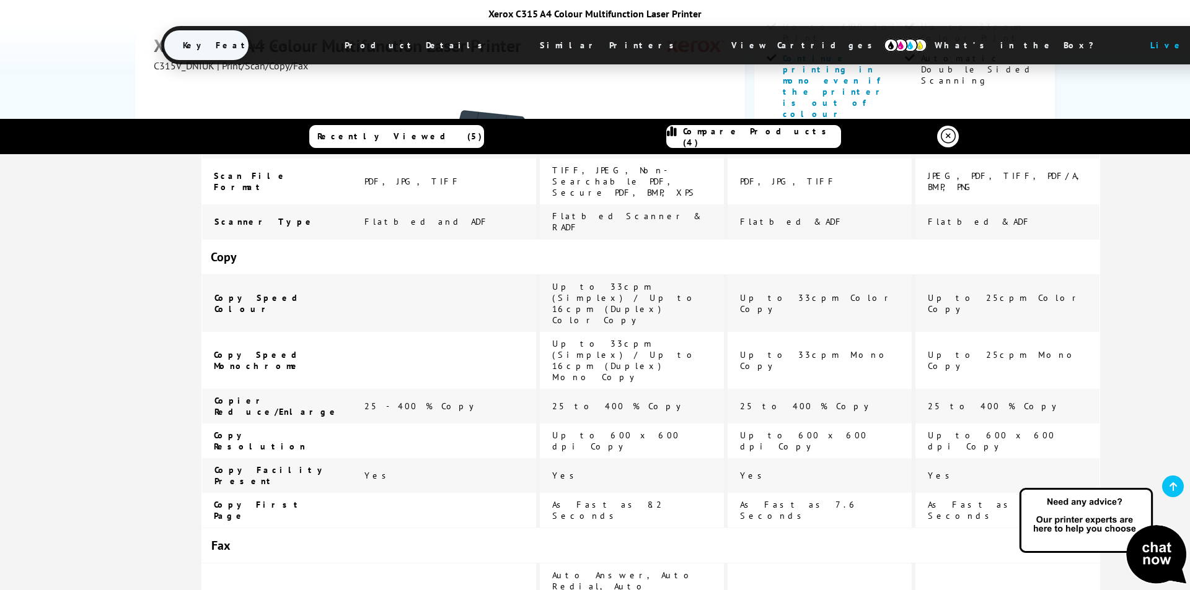
scroll to position [1408, 0]
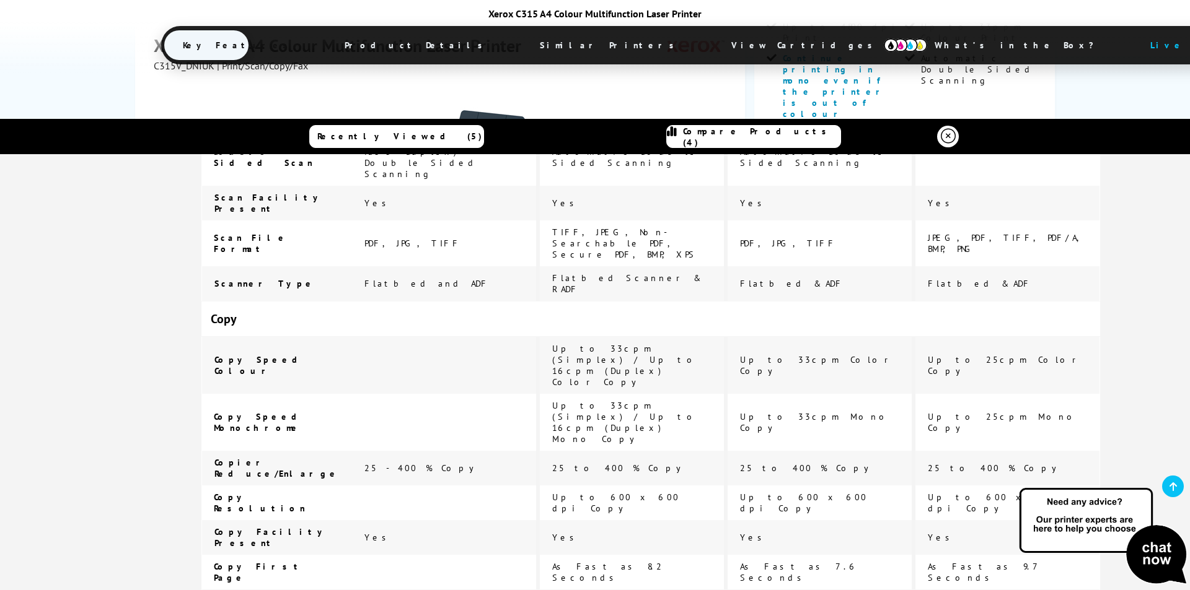
drag, startPoint x: 798, startPoint y: 340, endPoint x: 701, endPoint y: 344, distance: 97.4
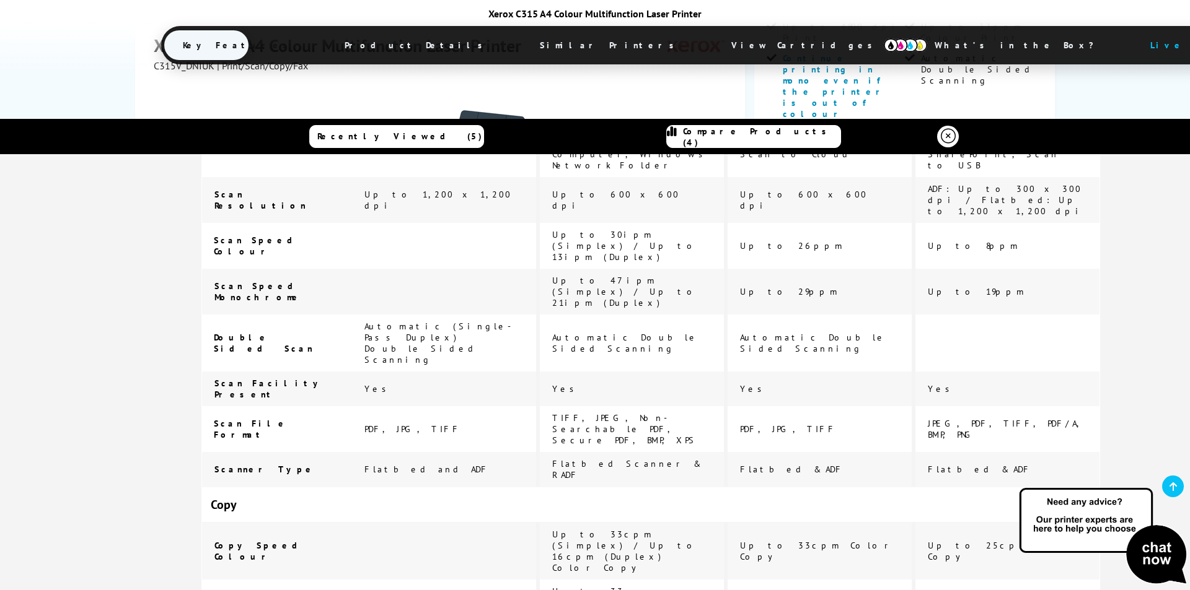
drag, startPoint x: 775, startPoint y: 376, endPoint x: 684, endPoint y: 374, distance: 91.1
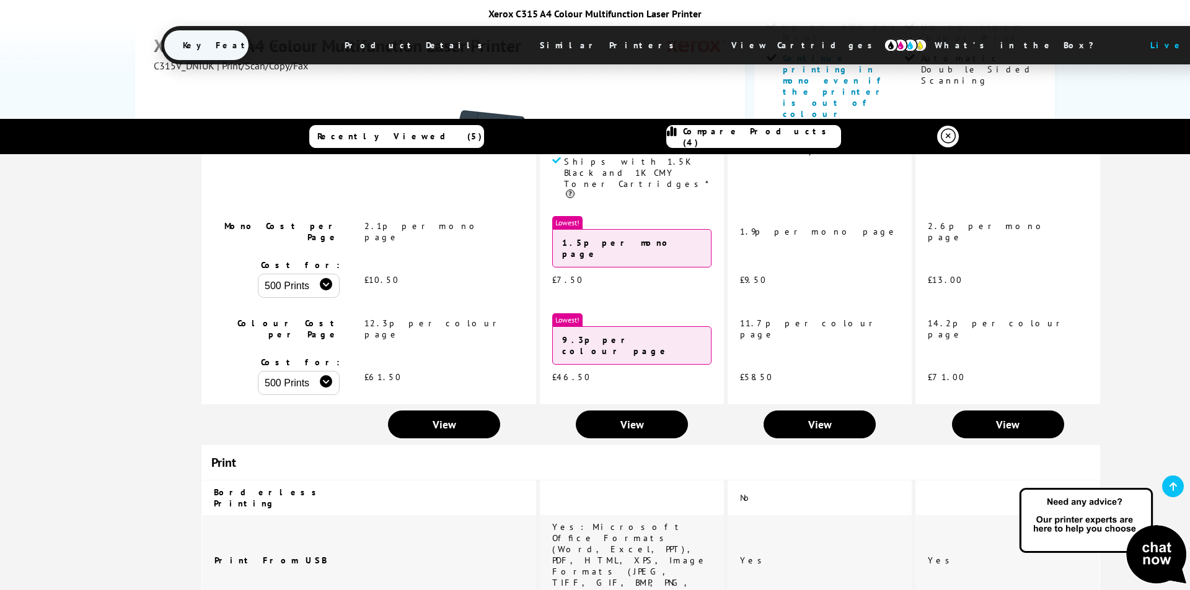
scroll to position [0, 0]
